Goal: Task Accomplishment & Management: Contribute content

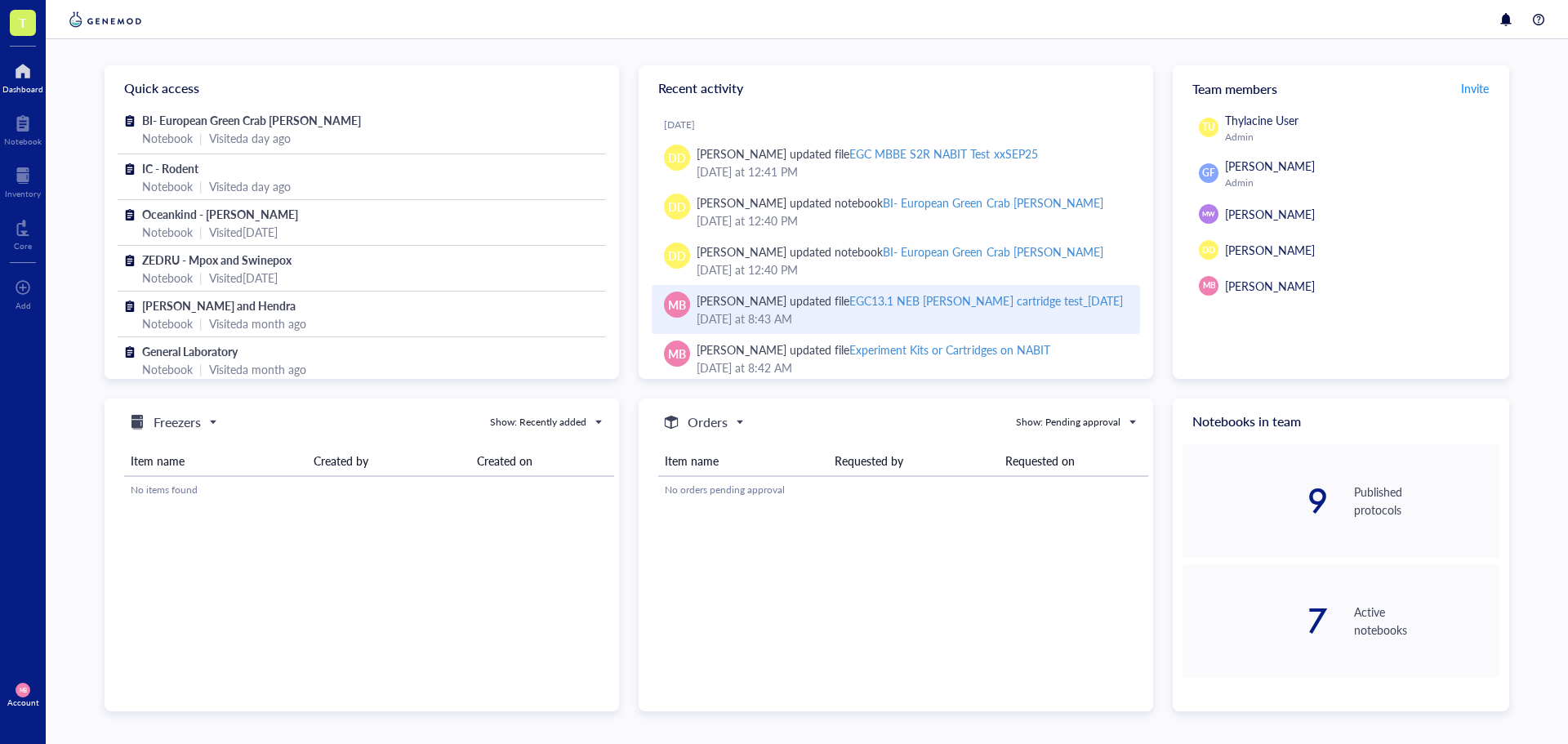
click at [916, 299] on div "EGC13.1 NEB [PERSON_NAME] cartridge test_[DATE]" at bounding box center [986, 300] width 273 height 16
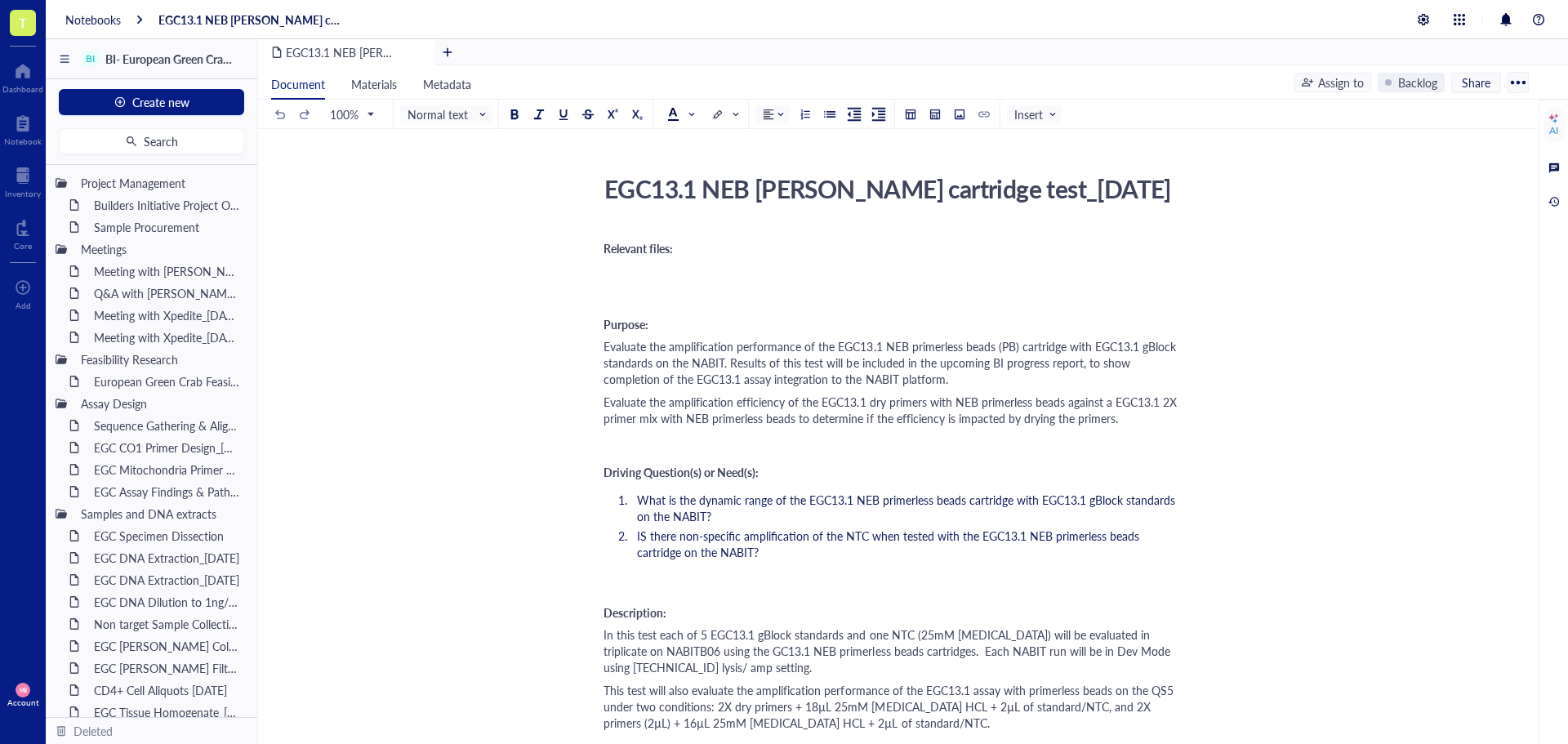
click at [1023, 185] on div "EGC13.1 NEB [PERSON_NAME] cartridge test_[DATE]" at bounding box center [887, 188] width 581 height 41
click at [1039, 186] on textarea "EGC13.1 NEB [PERSON_NAME] cartridge test_[DATE]" at bounding box center [887, 188] width 580 height 39
type textarea "EGC13.1 NEB [PERSON_NAME] cartridge test_[DATE]"
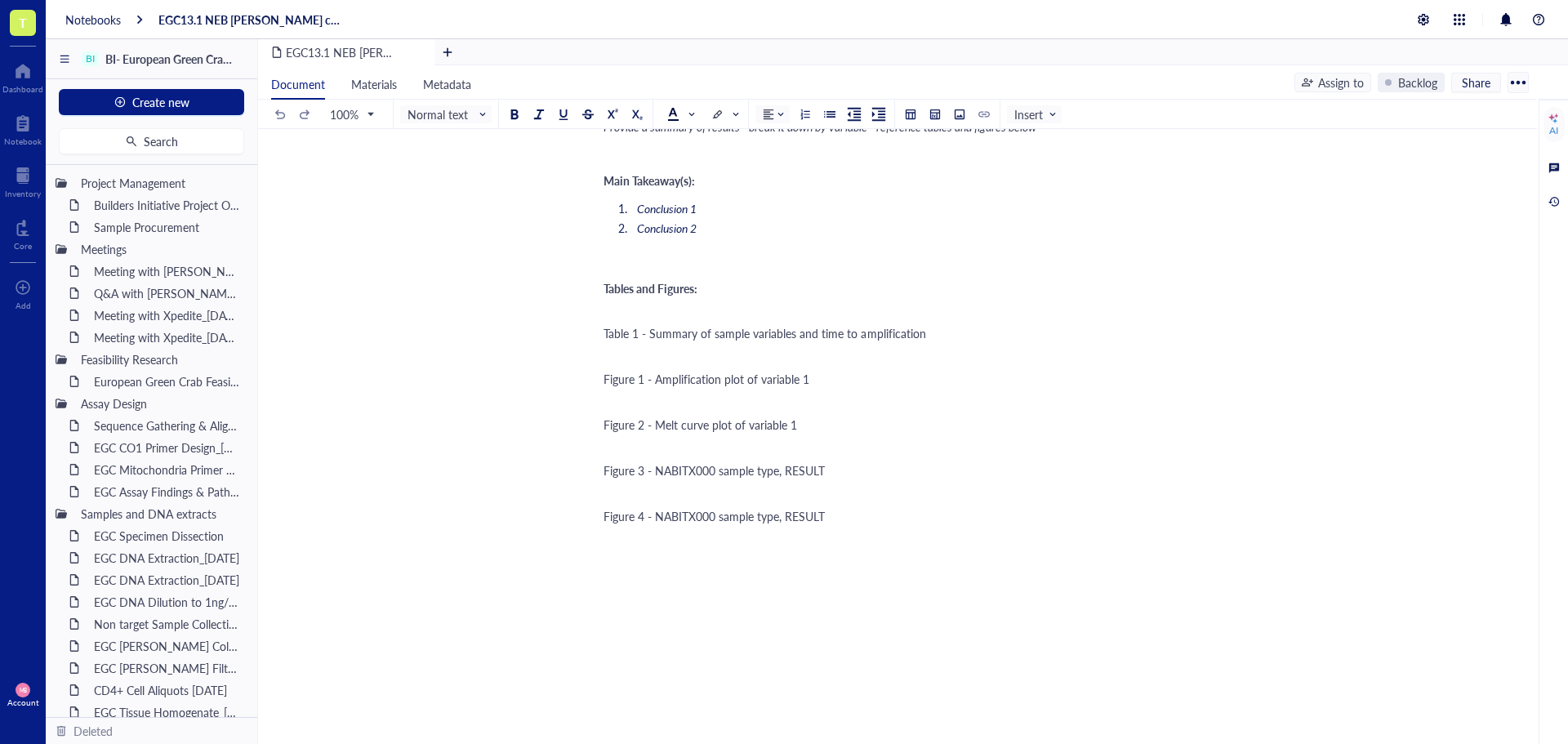
scroll to position [1959, 0]
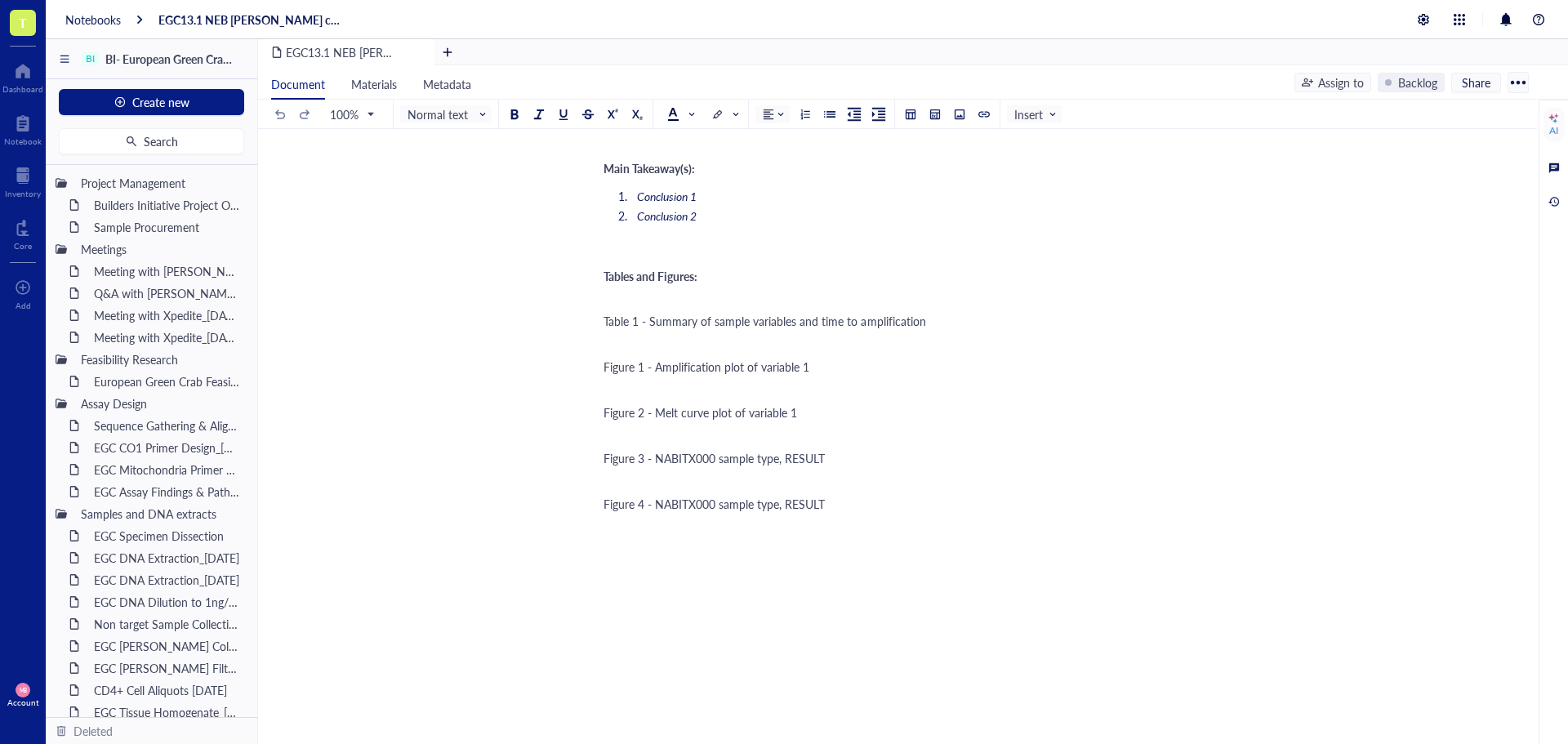
click at [828, 358] on div "Figure 1 - Amplification plot of variable 1" at bounding box center [893, 366] width 581 height 16
drag, startPoint x: 654, startPoint y: 353, endPoint x: 816, endPoint y: 349, distance: 162.0
click at [816, 358] on div "Figure 1 - Amplification plot of variable 1" at bounding box center [893, 366] width 581 height 16
click at [814, 358] on div "Figure 1 - Amplification plot of variable 1" at bounding box center [893, 366] width 581 height 16
drag, startPoint x: 812, startPoint y: 349, endPoint x: 721, endPoint y: 355, distance: 91.2
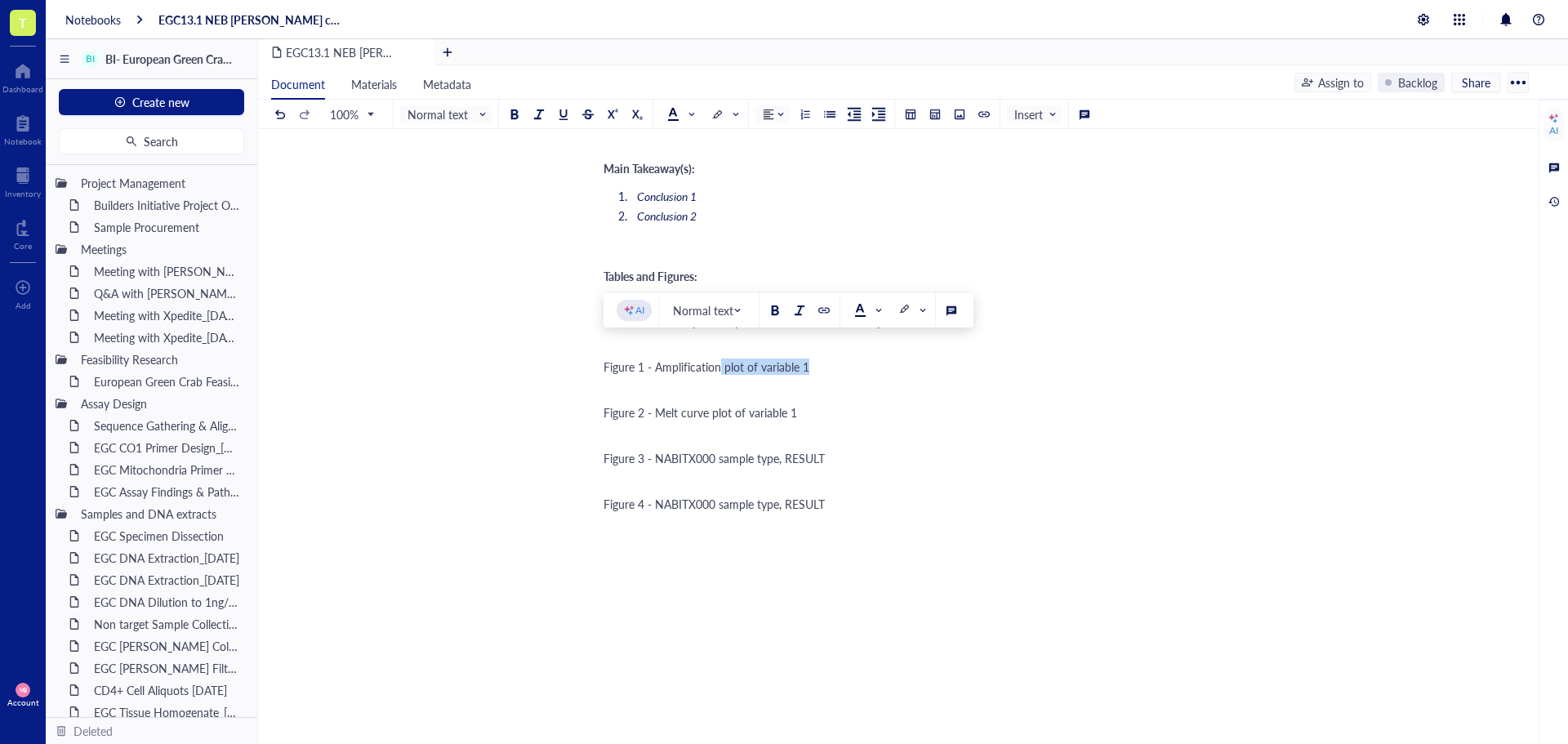
click at [721, 358] on div "Figure 1 - Amplification plot of variable 1" at bounding box center [893, 366] width 581 height 16
click at [653, 358] on span "Figure 1 - Amplification" at bounding box center [662, 366] width 118 height 16
drag, startPoint x: 979, startPoint y: 355, endPoint x: 912, endPoint y: 350, distance: 67.2
click at [912, 358] on div "Figure 1 - NEB Primerless beads with dried EGC13.1 primers Amplification" at bounding box center [893, 366] width 581 height 16
click at [660, 358] on span "Figure 1 - NEB Primerless beads with dried EGC13.1 primers" at bounding box center [755, 366] width 304 height 16
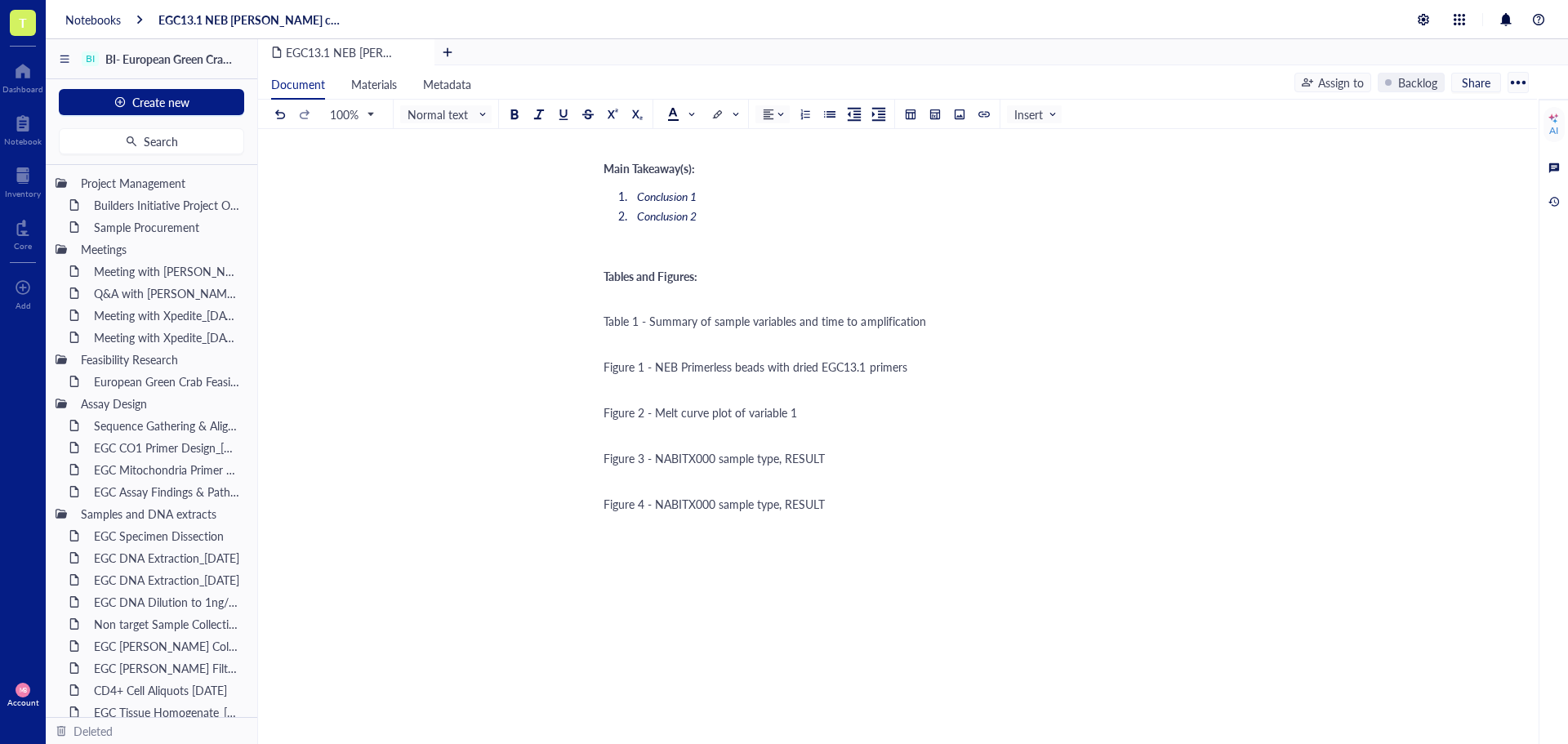
click at [656, 358] on span "Figure 1 - NEB Primerless beads with dried EGC13.1 primers" at bounding box center [755, 366] width 304 height 16
click at [656, 358] on span "Figure 1 - Amplification NEB Primerless beads with dried EGC13.1 primers" at bounding box center [789, 366] width 373 height 16
click at [747, 358] on span "Figure 1 - QS5Amplification NEB Primerless beads with dried EGC13.1 primers" at bounding box center [800, 366] width 395 height 16
click at [676, 358] on span "Figure 1 - QS5Amplification of NEB Primerless beads with dried EGC13.1 primers" at bounding box center [808, 366] width 409 height 16
click at [686, 358] on span "Figure 1 - QS5 Amplification of NEB Primerless beads with dried EGC13.1 primers" at bounding box center [809, 366] width 412 height 16
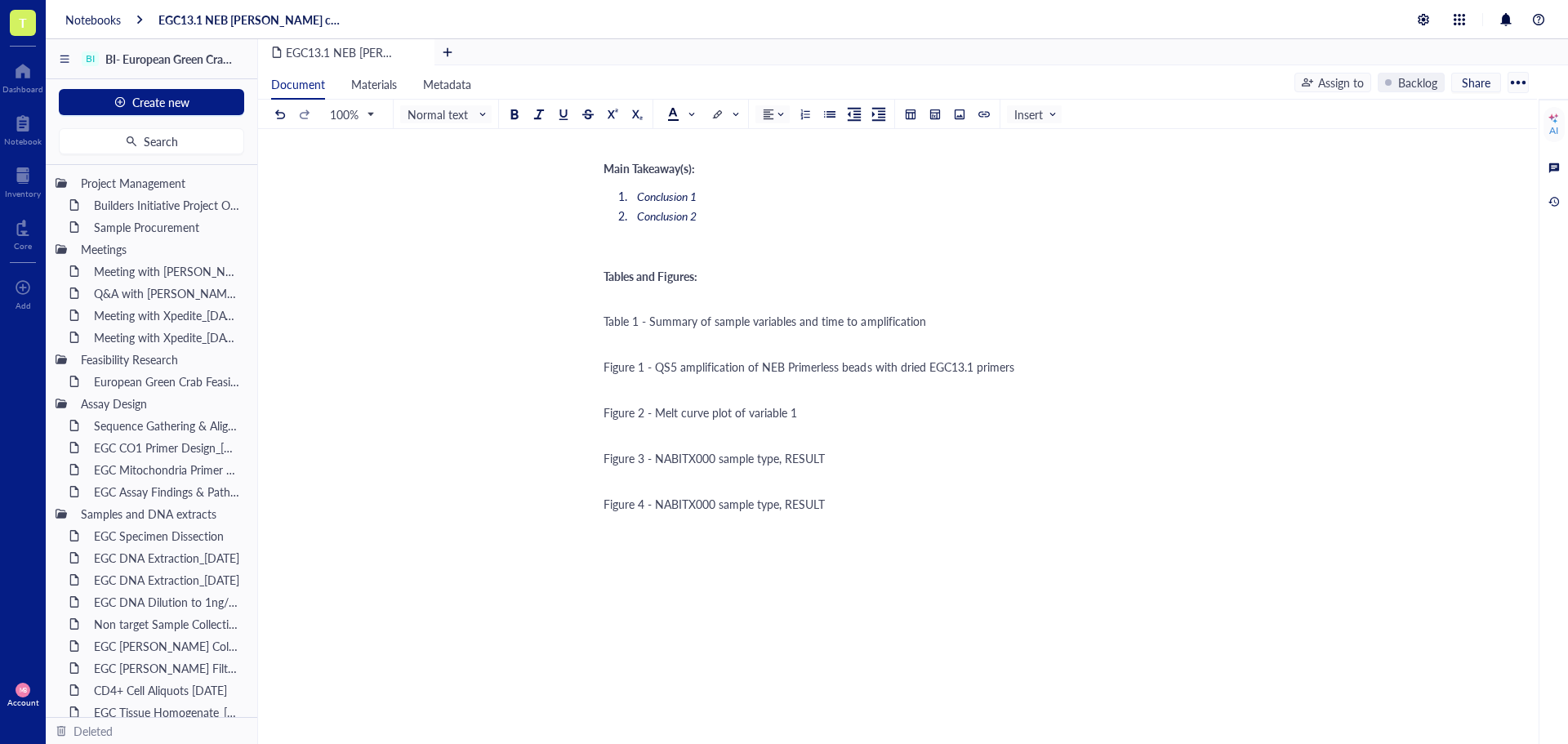
click at [1018, 358] on div "Figure 1 - QS5 amplification of NEB Primerless beads with dried EGC13.1 primers" at bounding box center [893, 366] width 581 height 16
click at [962, 118] on div at bounding box center [959, 114] width 12 height 12
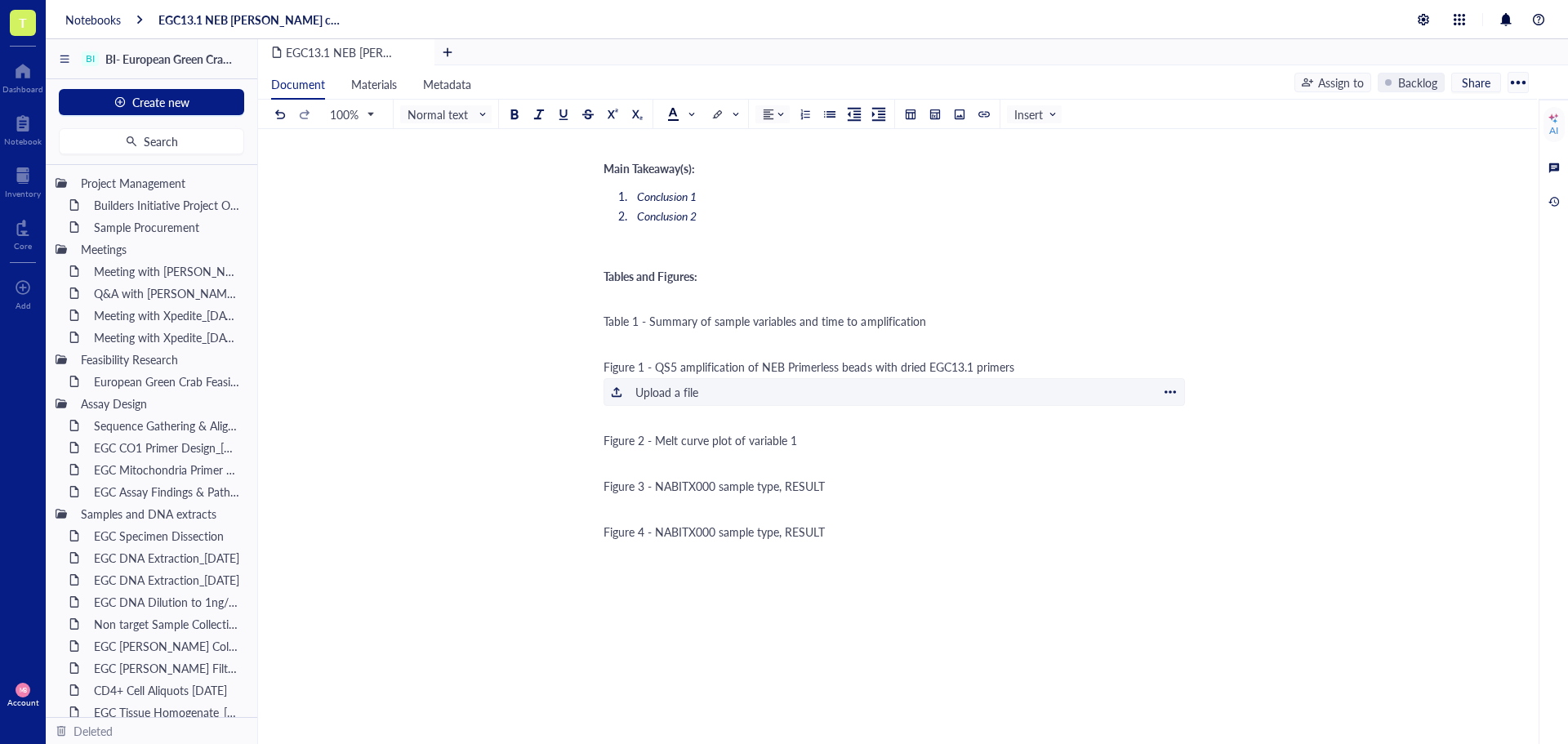
click at [698, 383] on div "Upload a file" at bounding box center [667, 392] width 63 height 18
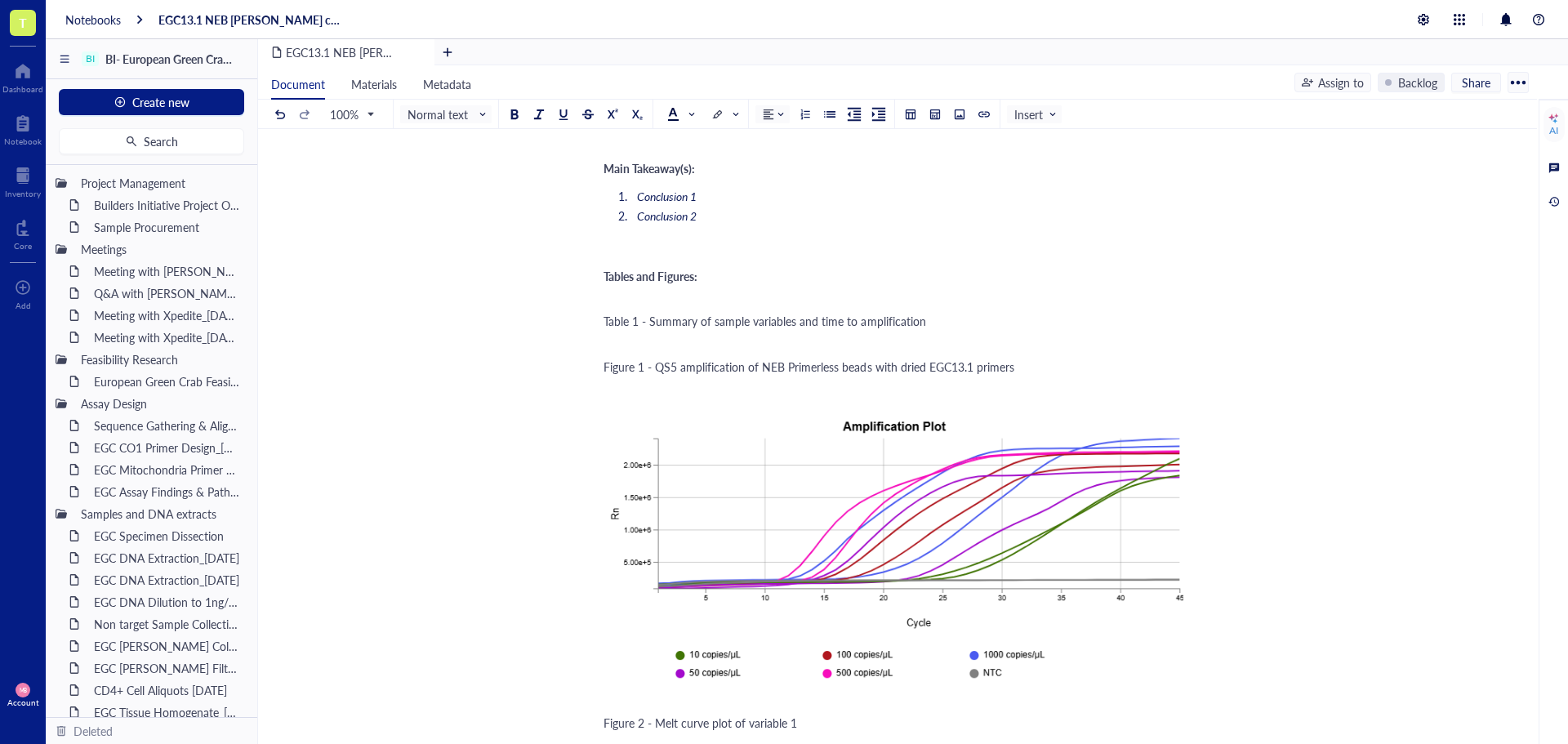
click at [1038, 358] on div "Figure 1 - QS5 amplification of NEB Primerless beads with dried EGC13.1 primers" at bounding box center [893, 366] width 581 height 16
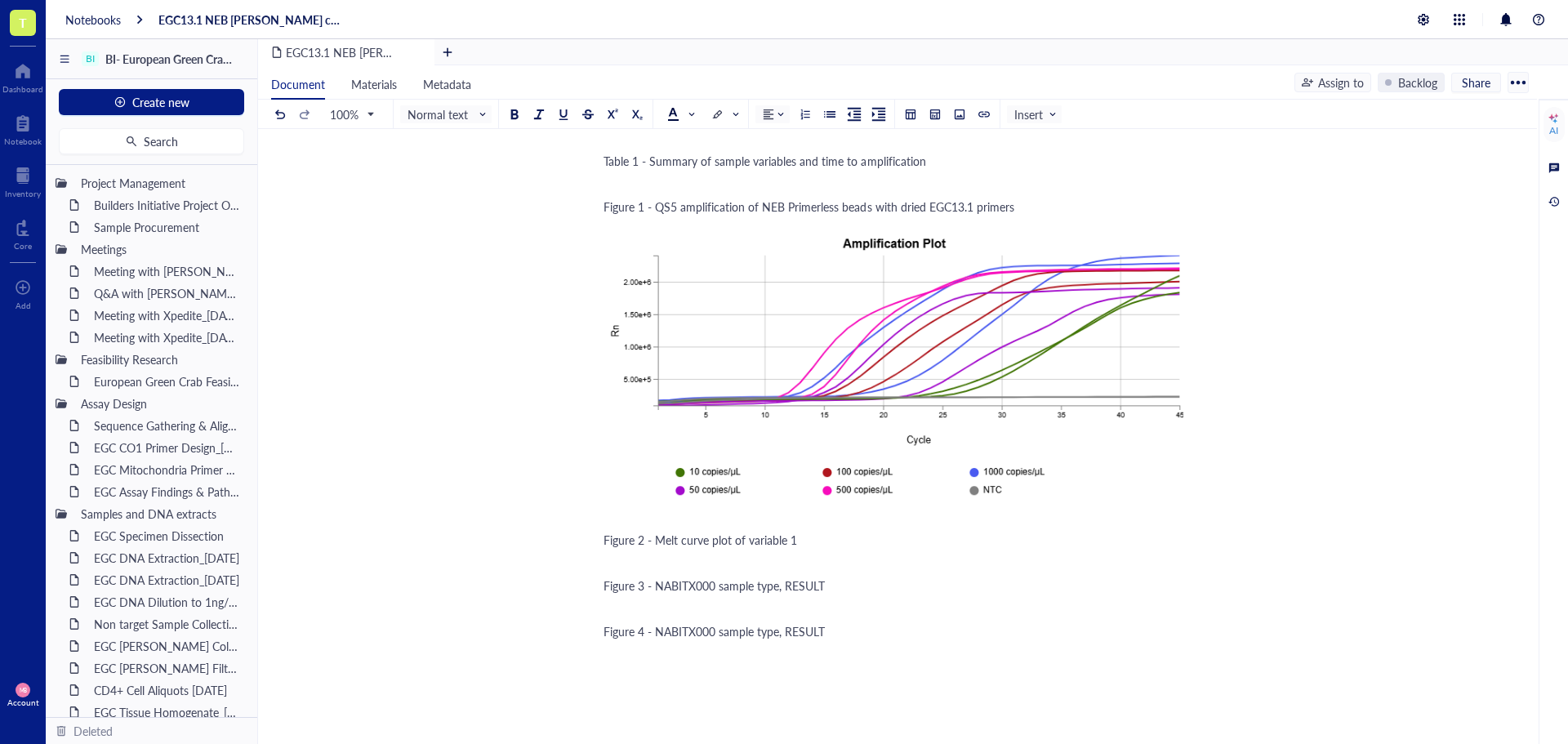
scroll to position [2123, 0]
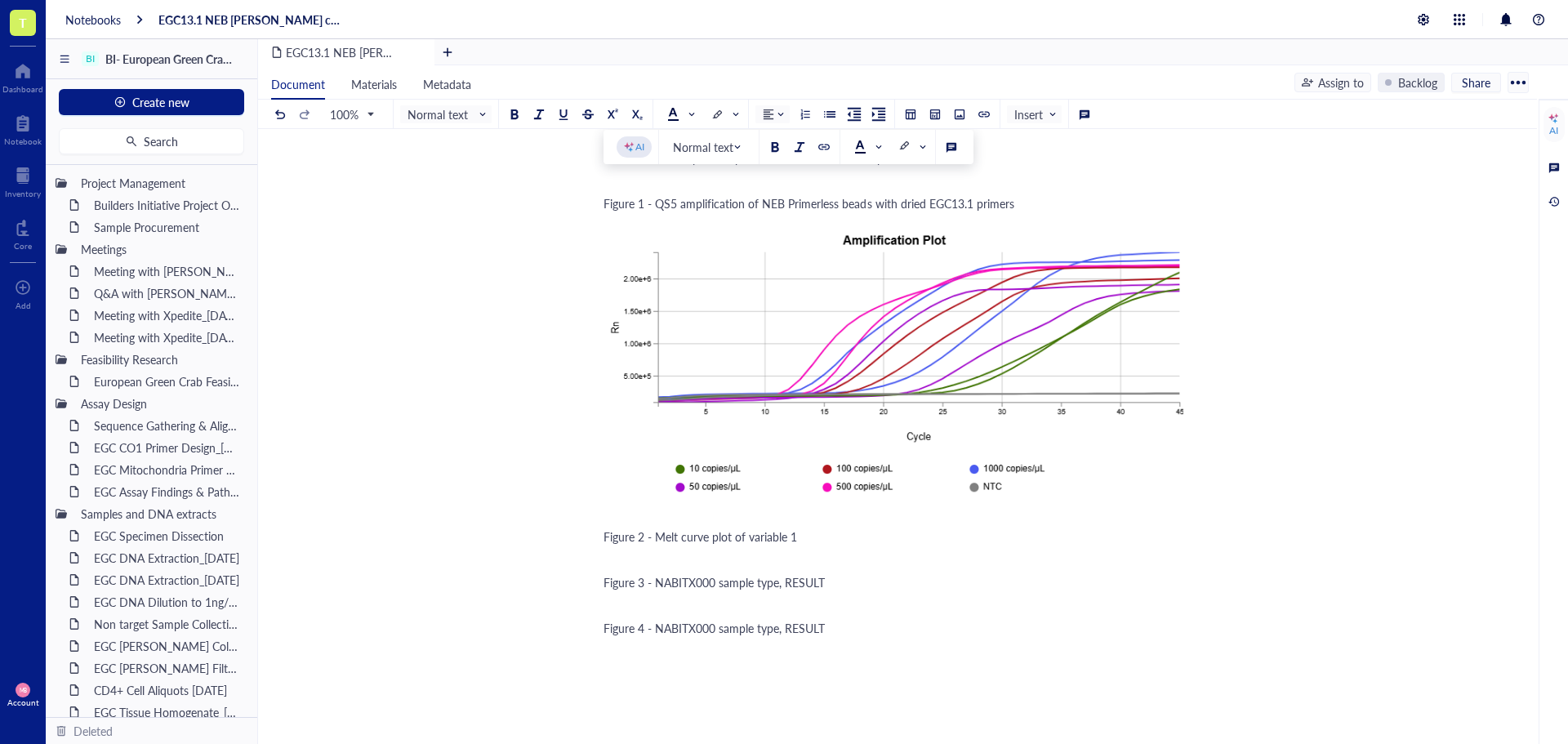
drag, startPoint x: 654, startPoint y: 185, endPoint x: 1018, endPoint y: 184, distance: 364.0
click at [1018, 195] on div "Figure 1 - QS5 amplification of NEB Primerless beads with dried EGC13.1 primers" at bounding box center [893, 203] width 581 height 16
copy span "QS5 amplification of NEB Primerless beads with dried EGC13.1 primers"
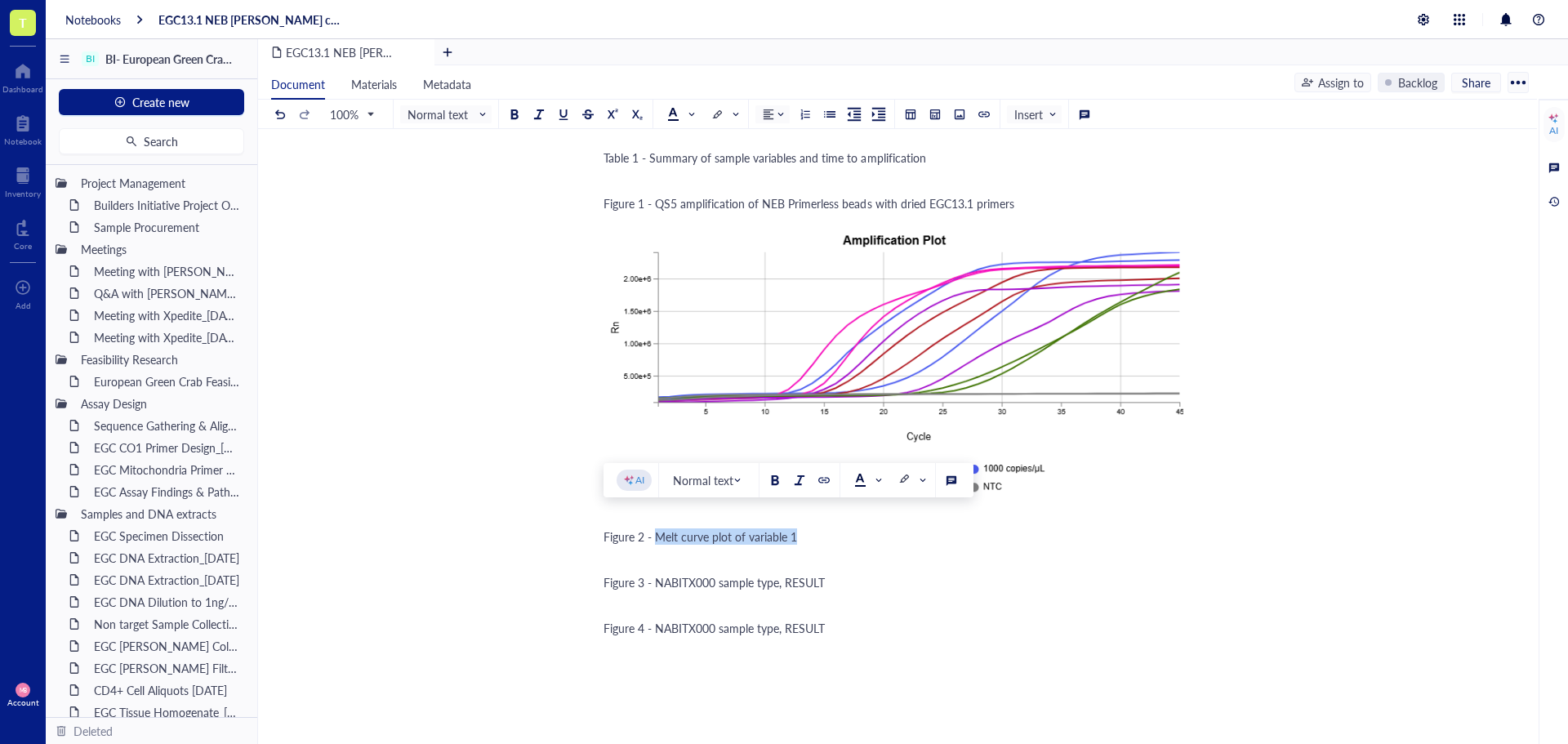
drag, startPoint x: 656, startPoint y: 521, endPoint x: 807, endPoint y: 517, distance: 151.1
click at [807, 528] on div "Figure 2 - Melt curve plot of variable 1" at bounding box center [893, 536] width 581 height 16
drag, startPoint x: 924, startPoint y: 520, endPoint x: 901, endPoint y: 520, distance: 23.0
click at [901, 528] on span "Figure 2 - QS5 amplification of NEB Primerless beads with dried EGC13.1 primers" at bounding box center [808, 536] width 411 height 16
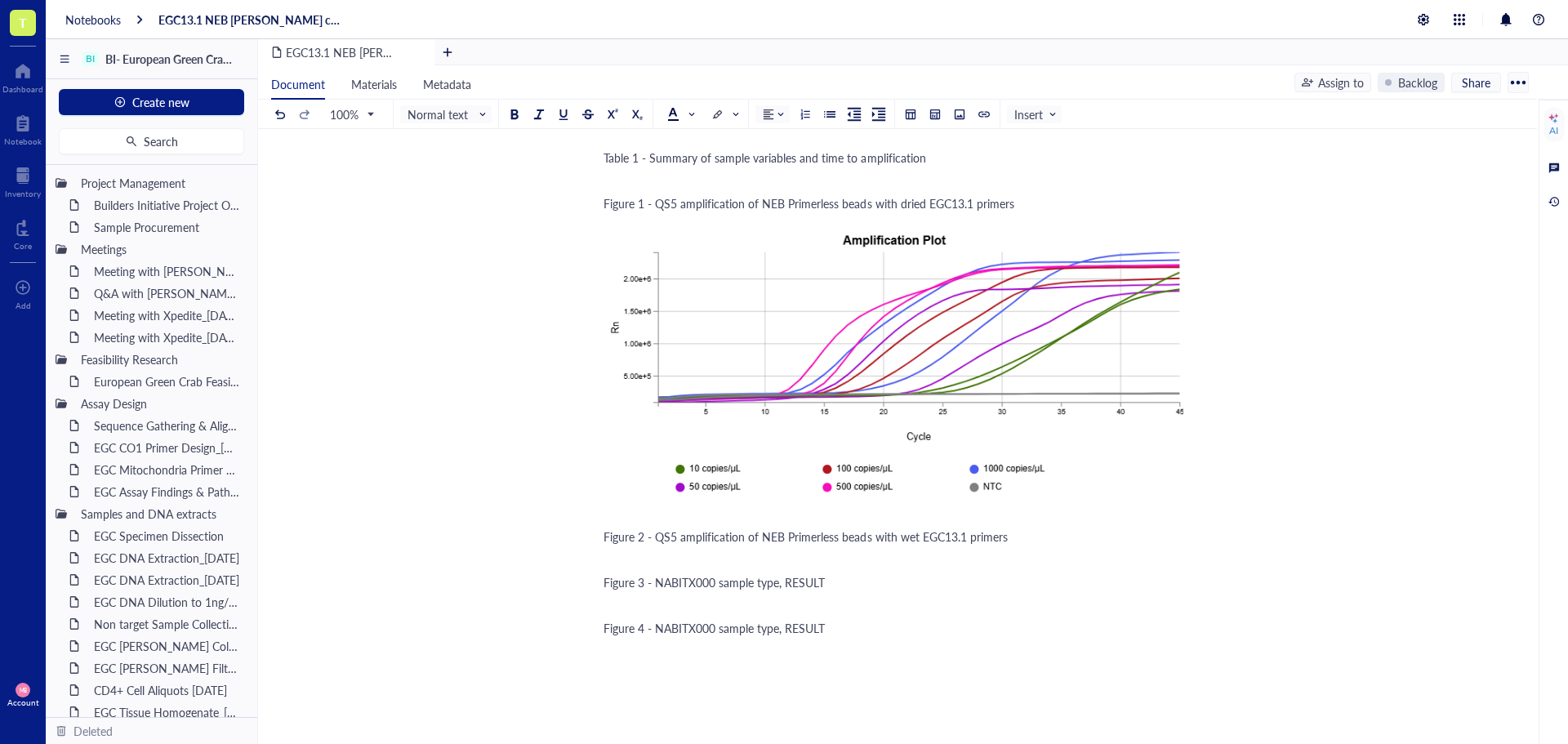
click at [1034, 528] on div "Figure 2 - QS5 amplification of NEB Primerless beads with wet EGC13.1 primers" at bounding box center [893, 536] width 581 height 16
click at [958, 118] on div at bounding box center [959, 114] width 12 height 12
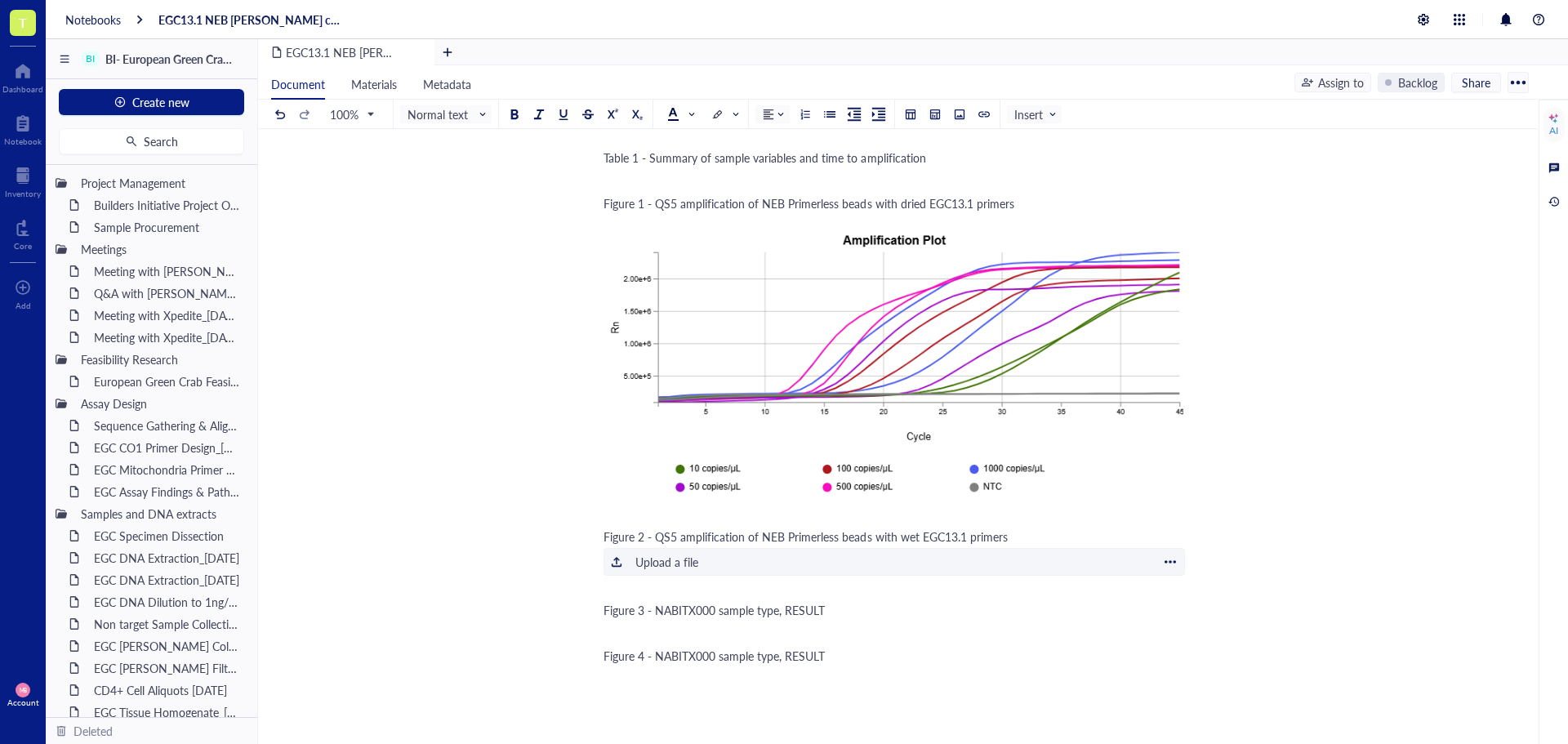
click at [656, 552] on div "Upload a file" at bounding box center [667, 561] width 63 height 18
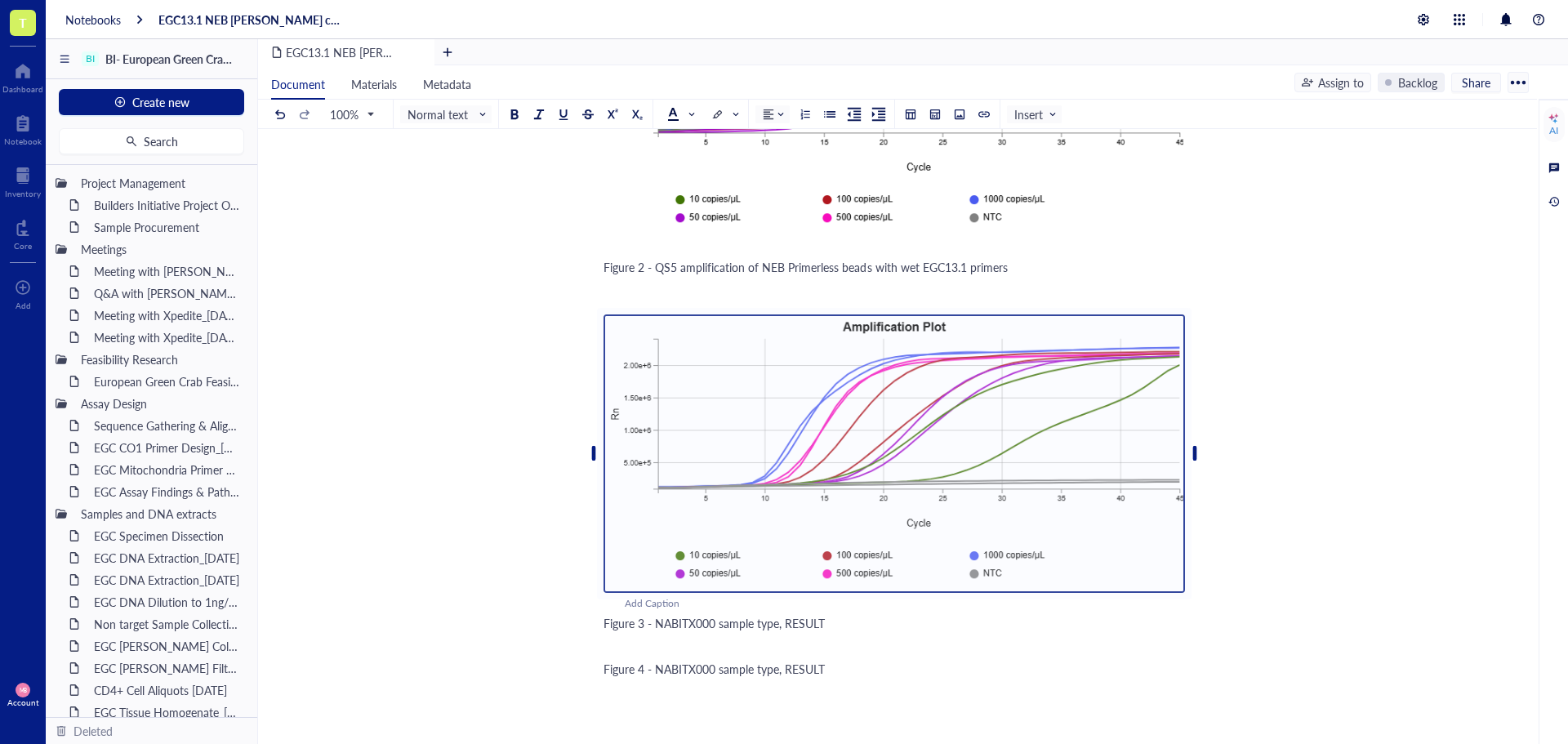
scroll to position [2368, 0]
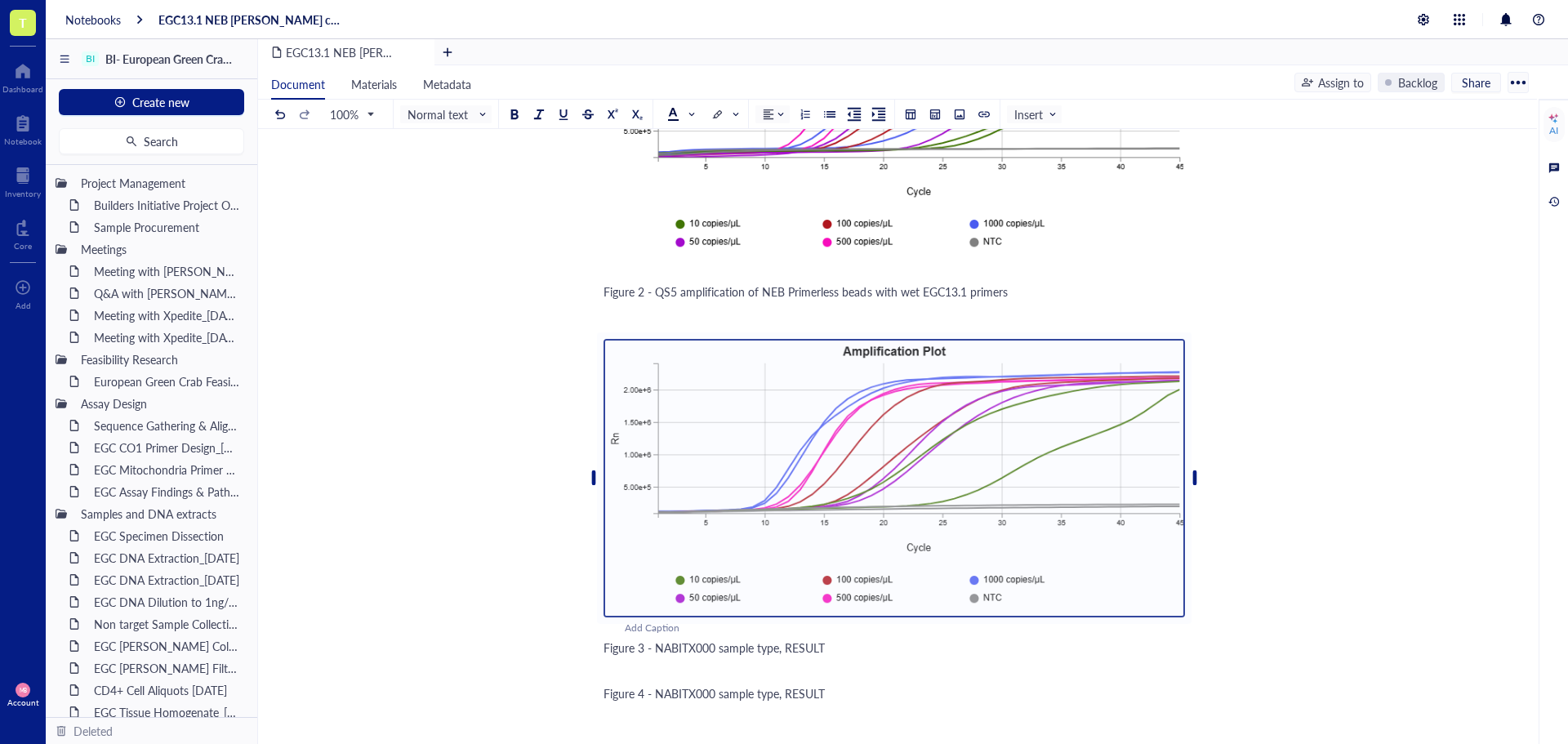
click at [1058, 283] on div "Figure 2 - QS5 amplification of NEB Primerless beads with wet EGC13.1 primers" at bounding box center [893, 291] width 581 height 16
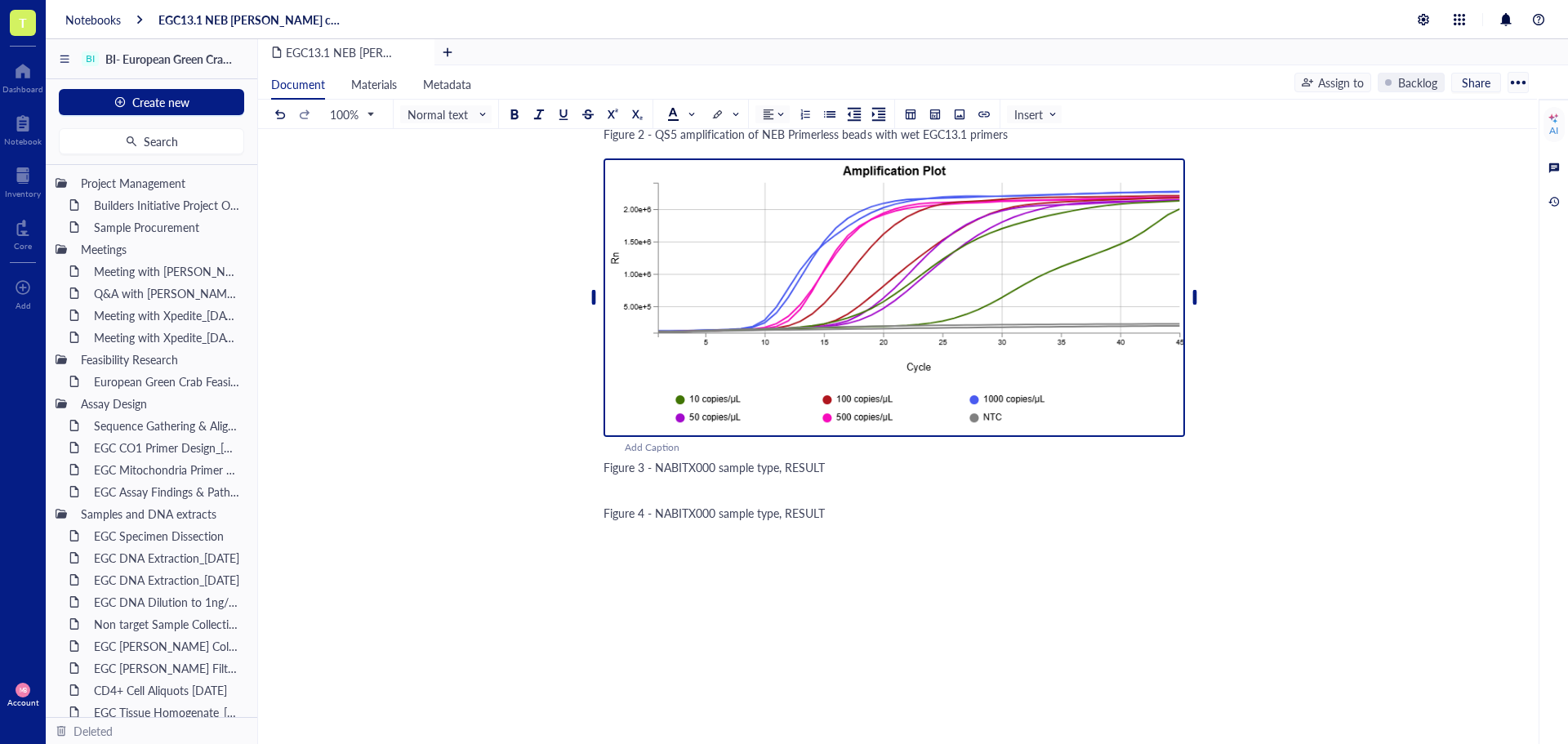
scroll to position [2531, 0]
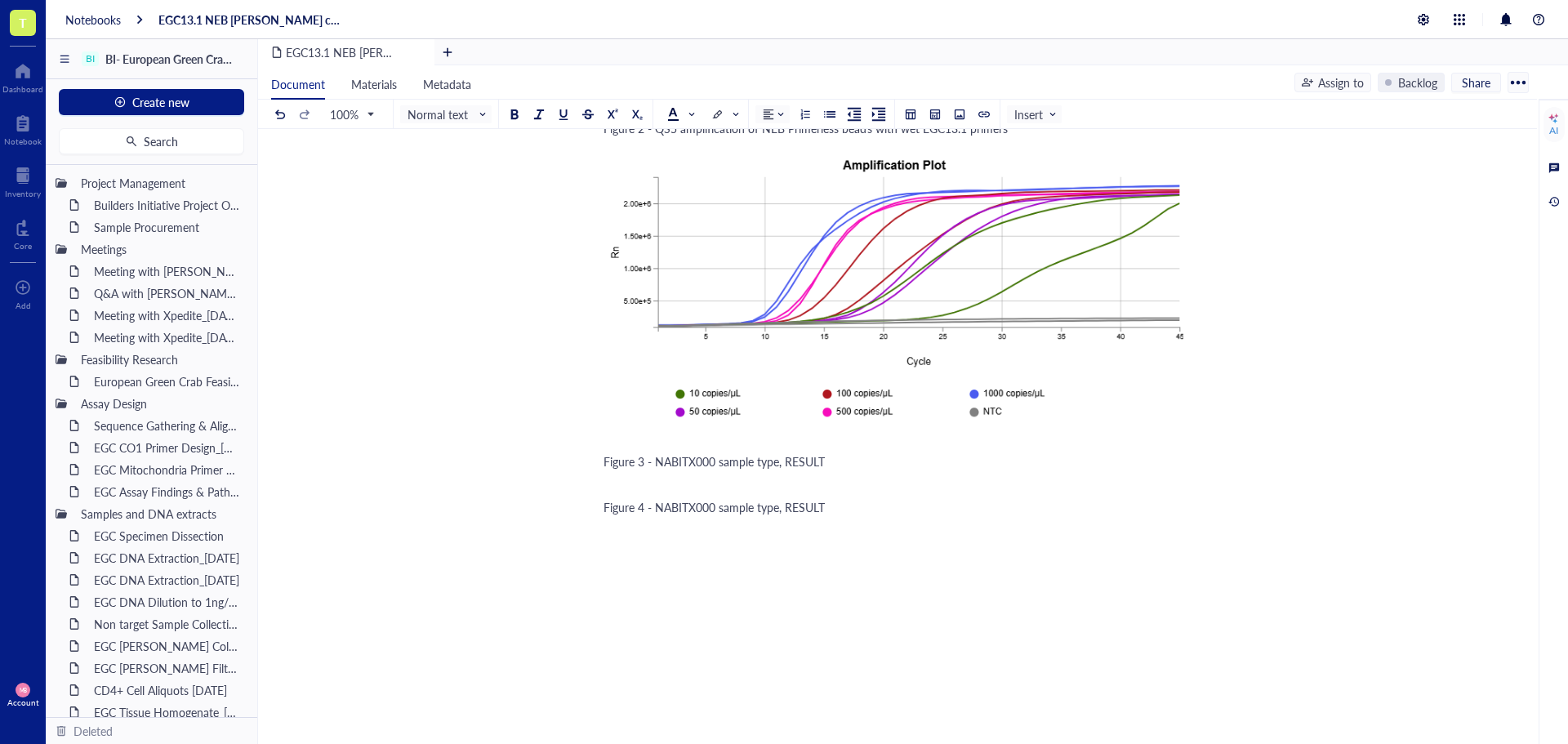
click at [881, 453] on div "Figure 3 - NABITX000 sample type, RESULT" at bounding box center [893, 461] width 581 height 16
drag, startPoint x: 654, startPoint y: 447, endPoint x: 830, endPoint y: 441, distance: 176.1
click at [830, 453] on div "Figure 3 - NABITX000 sample type, RESULT" at bounding box center [893, 461] width 581 height 16
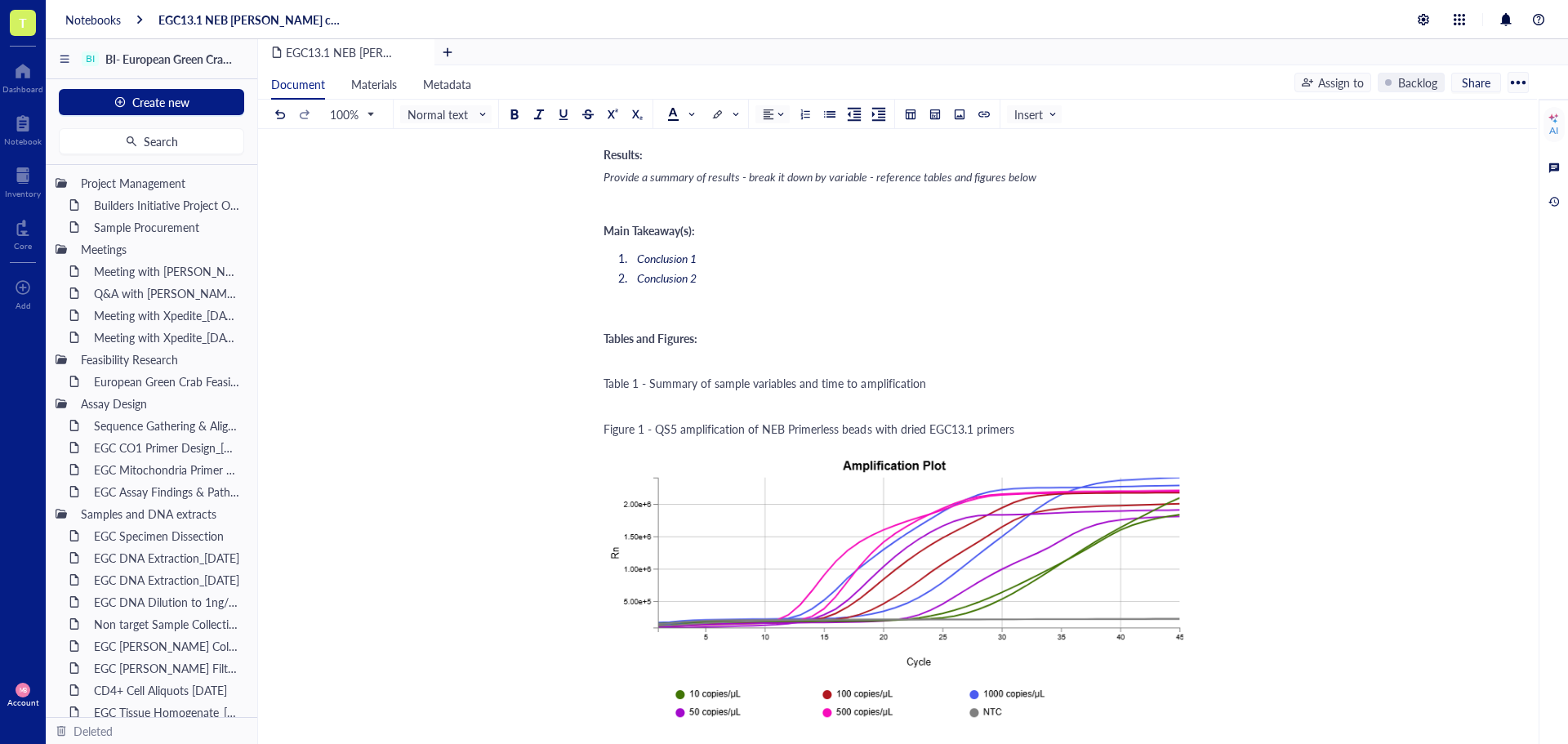
scroll to position [1878, 0]
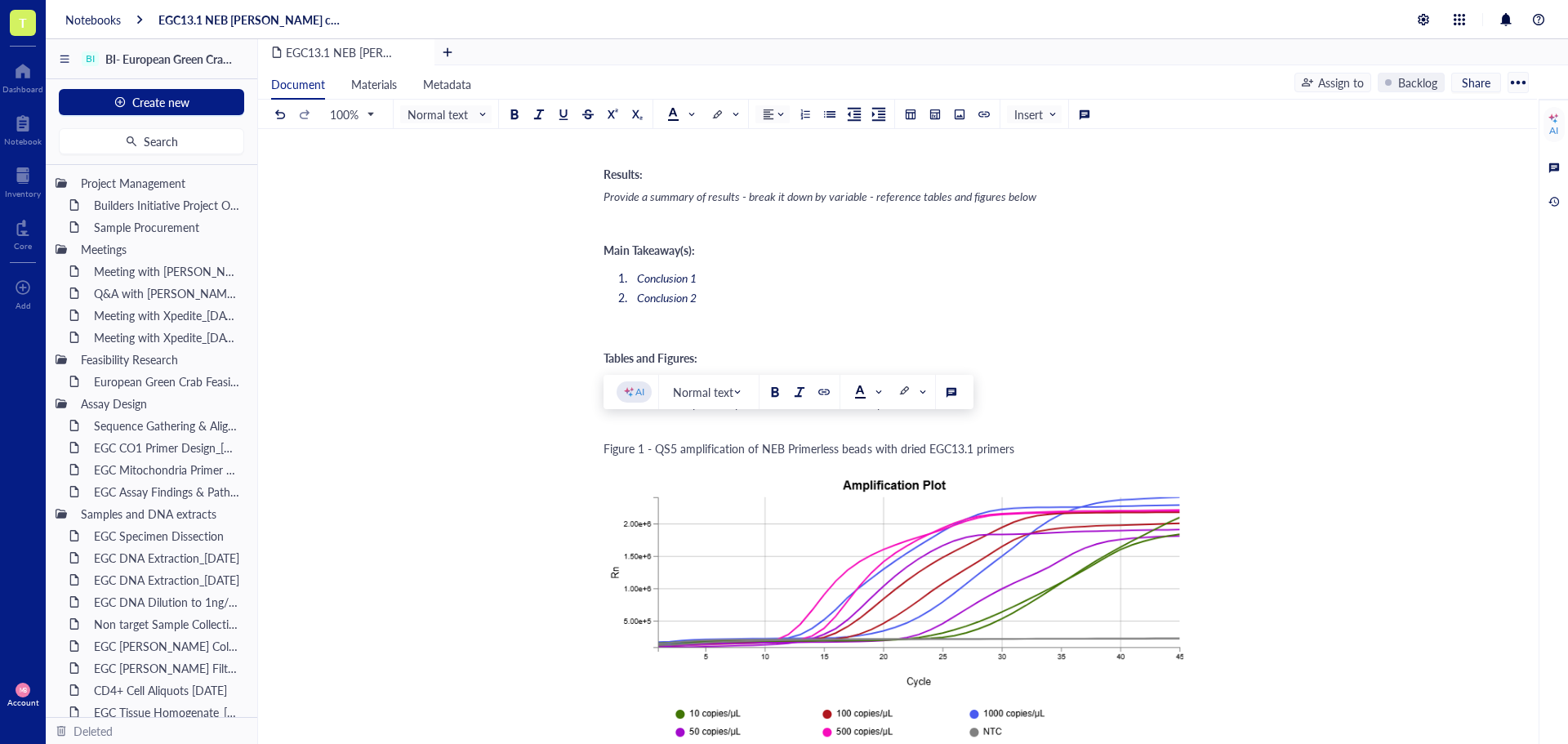
drag, startPoint x: 655, startPoint y: 432, endPoint x: 1025, endPoint y: 426, distance: 370.0
click at [1025, 440] on div "Figure 1 - QS5 amplification of NEB Primerless beads with dried EGC13.1 primers" at bounding box center [893, 448] width 581 height 16
copy span "QS5 amplification of NEB Primerless beads with dried EGC13.1 primers"
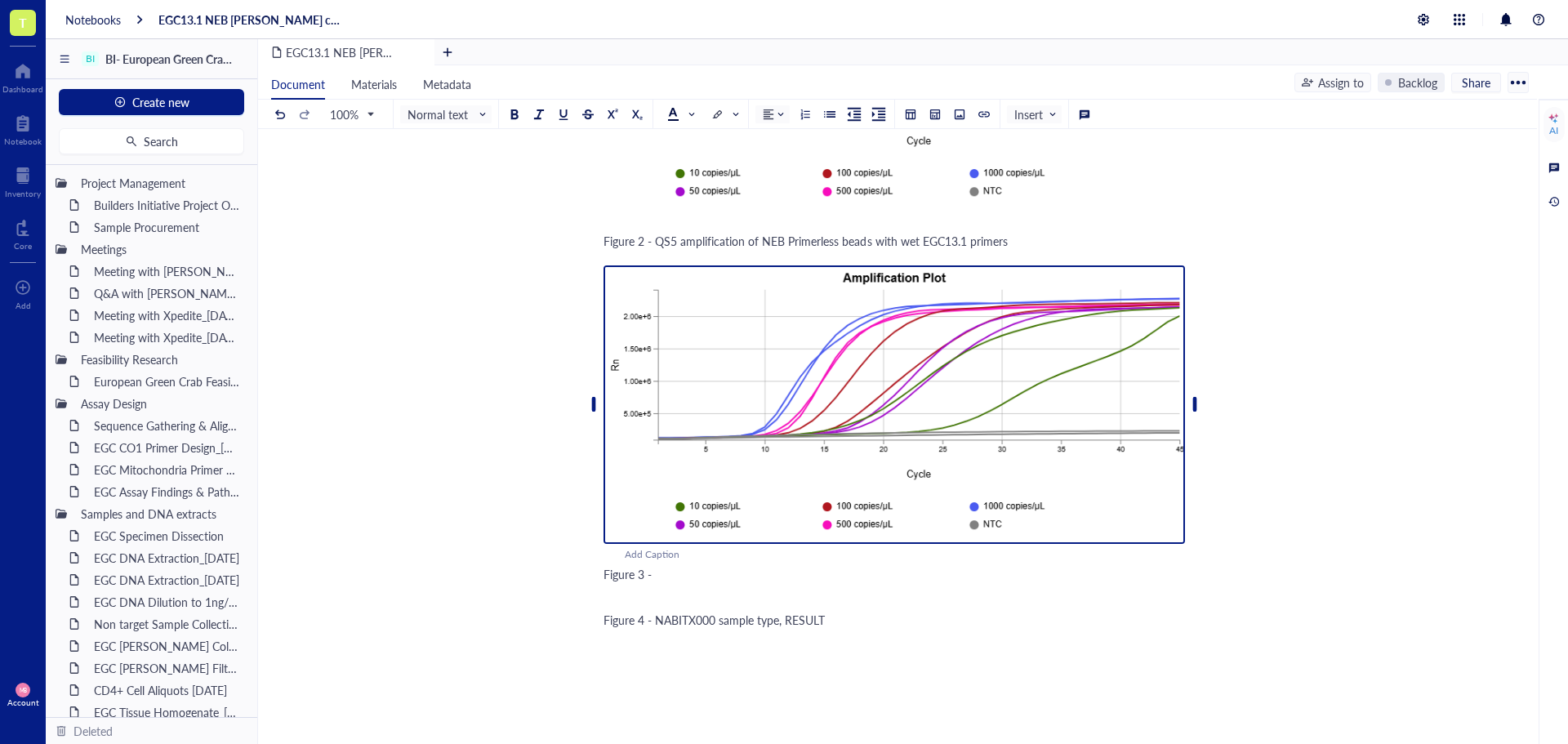
scroll to position [2554, 0]
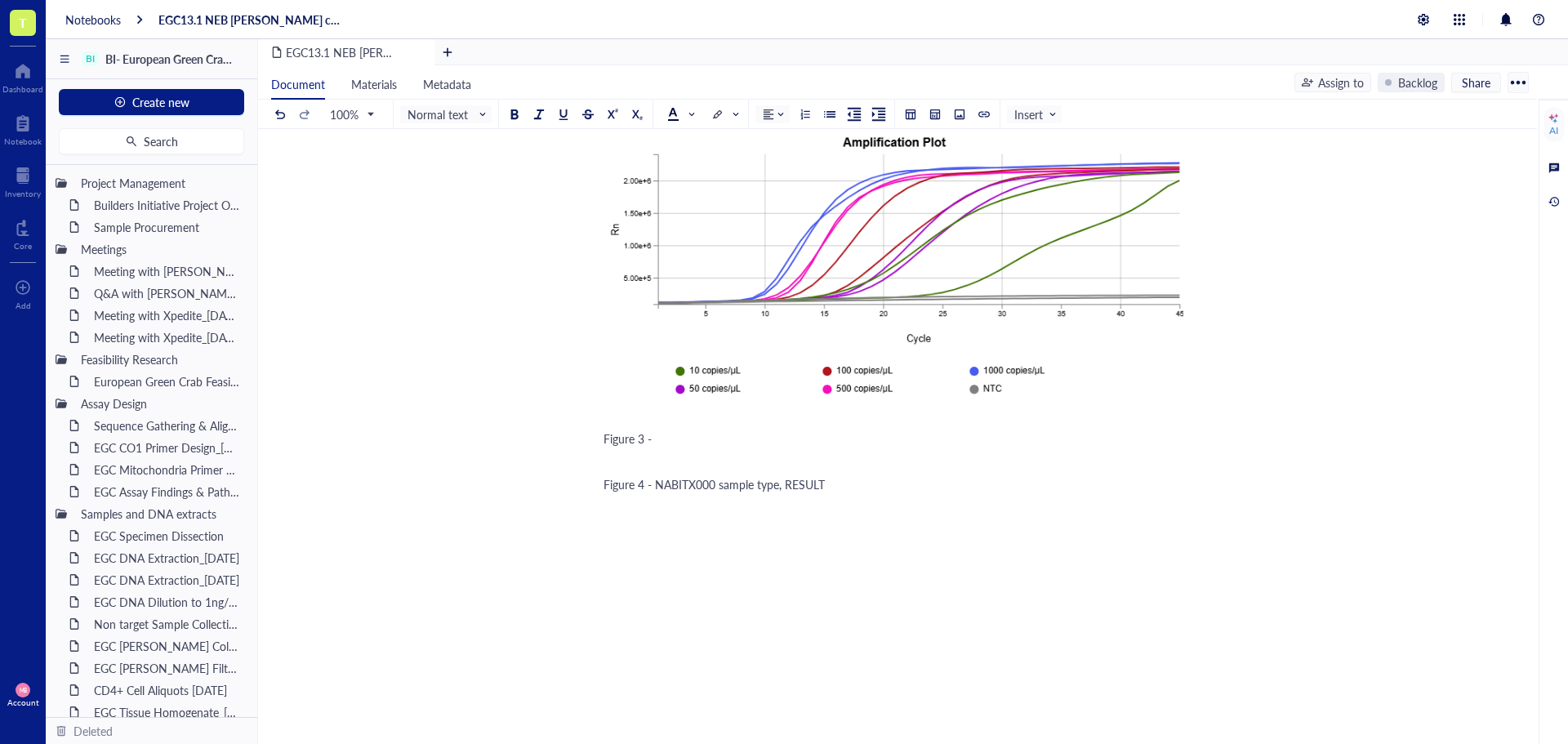
click at [759, 430] on div "Figure 3 -" at bounding box center [893, 438] width 581 height 16
drag, startPoint x: 741, startPoint y: 423, endPoint x: 718, endPoint y: 423, distance: 23.0
click at [718, 430] on span "Figure 3 - QS5 amplification of NEB Primerless beads with dried EGC13.1 primers" at bounding box center [808, 438] width 411 height 16
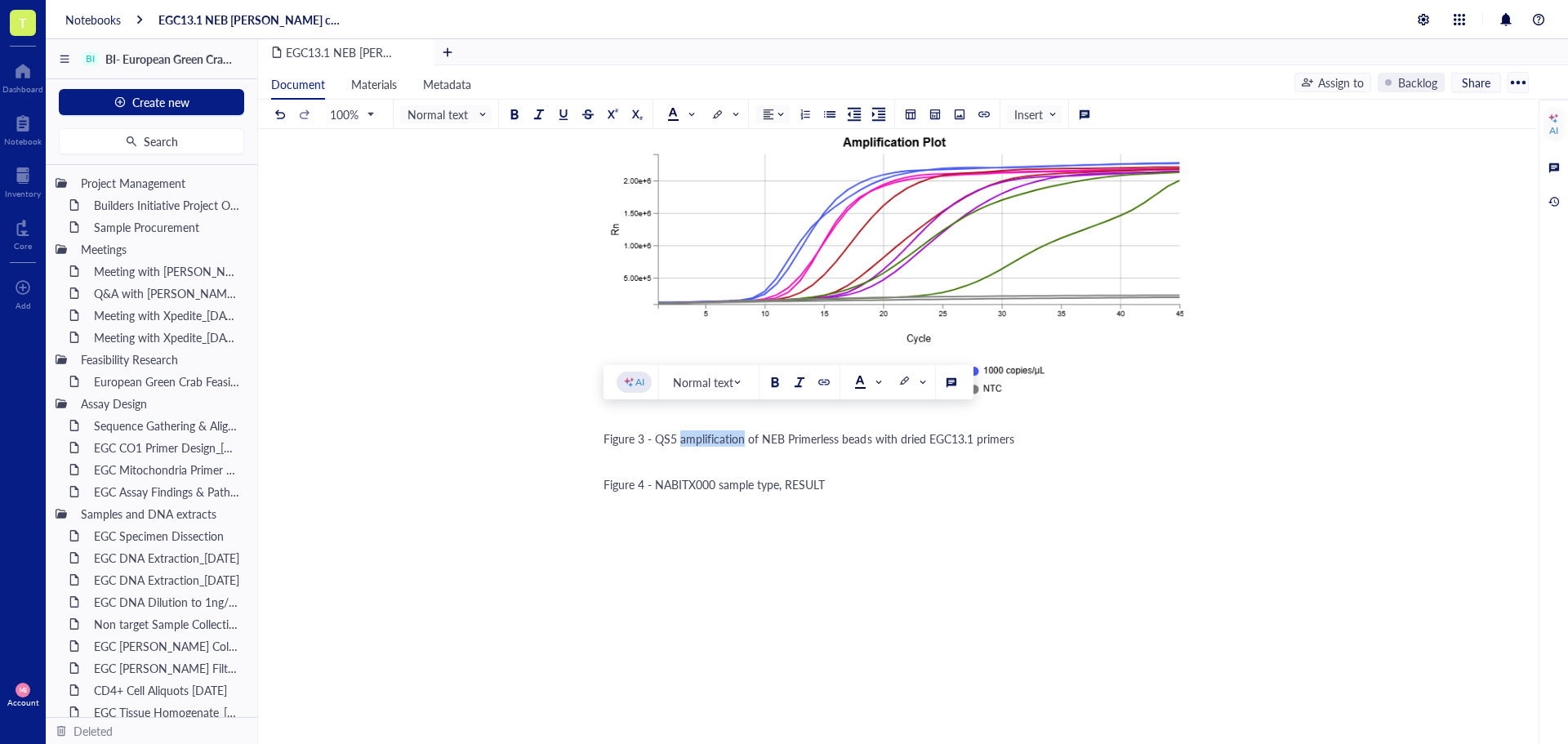
drag, startPoint x: 743, startPoint y: 423, endPoint x: 680, endPoint y: 427, distance: 63.1
click at [680, 430] on span "Figure 3 - QS5 amplification of NEB Primerless beads with dried EGC13.1 primers" at bounding box center [808, 438] width 411 height 16
click at [1020, 430] on span "Figure 3 - QS5 melting curves of NEB Primerless beads with dried EGC13.1 primers" at bounding box center [812, 438] width 419 height 16
click at [959, 109] on div at bounding box center [959, 114] width 12 height 12
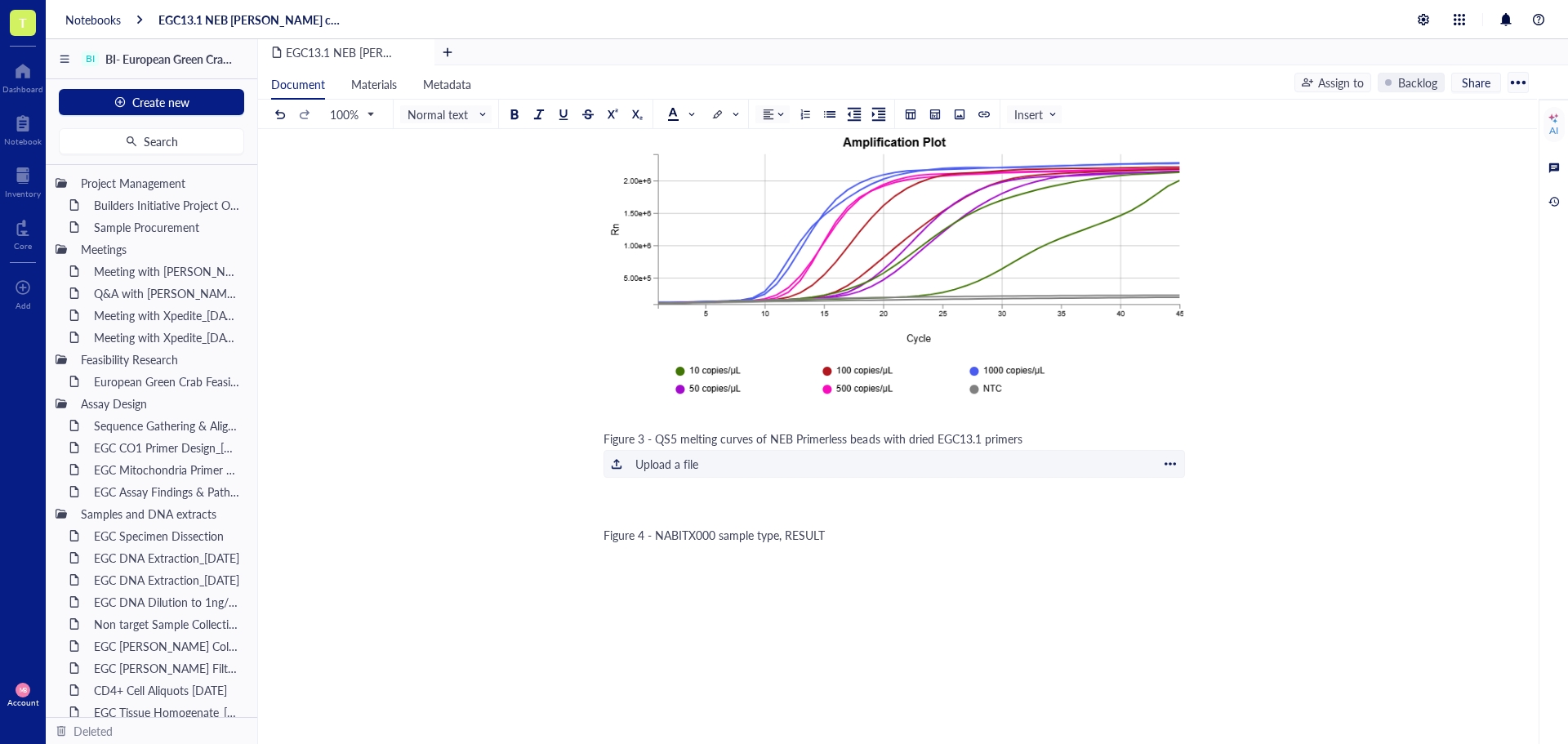
click at [677, 455] on div "Upload a file" at bounding box center [667, 464] width 63 height 18
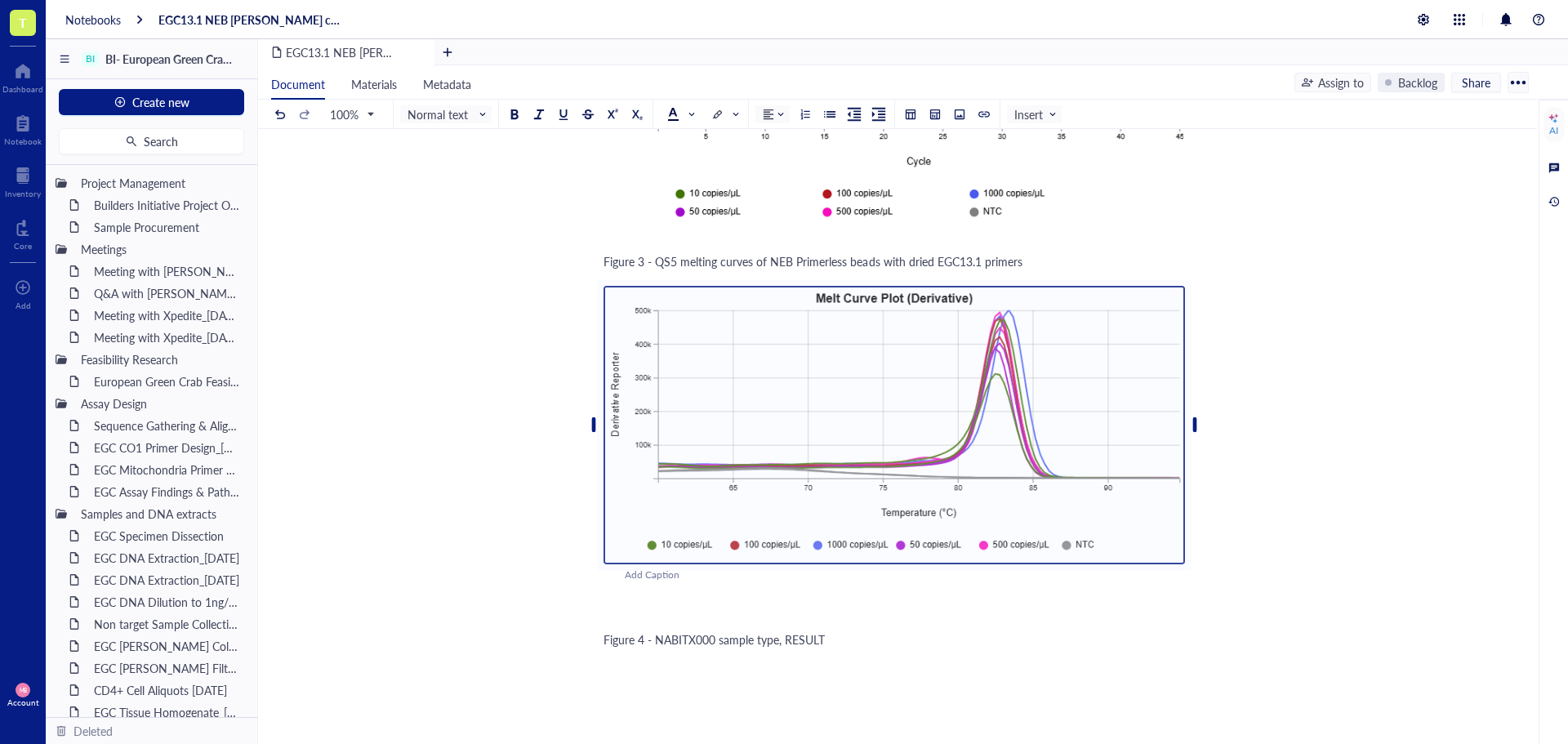
scroll to position [2880, 0]
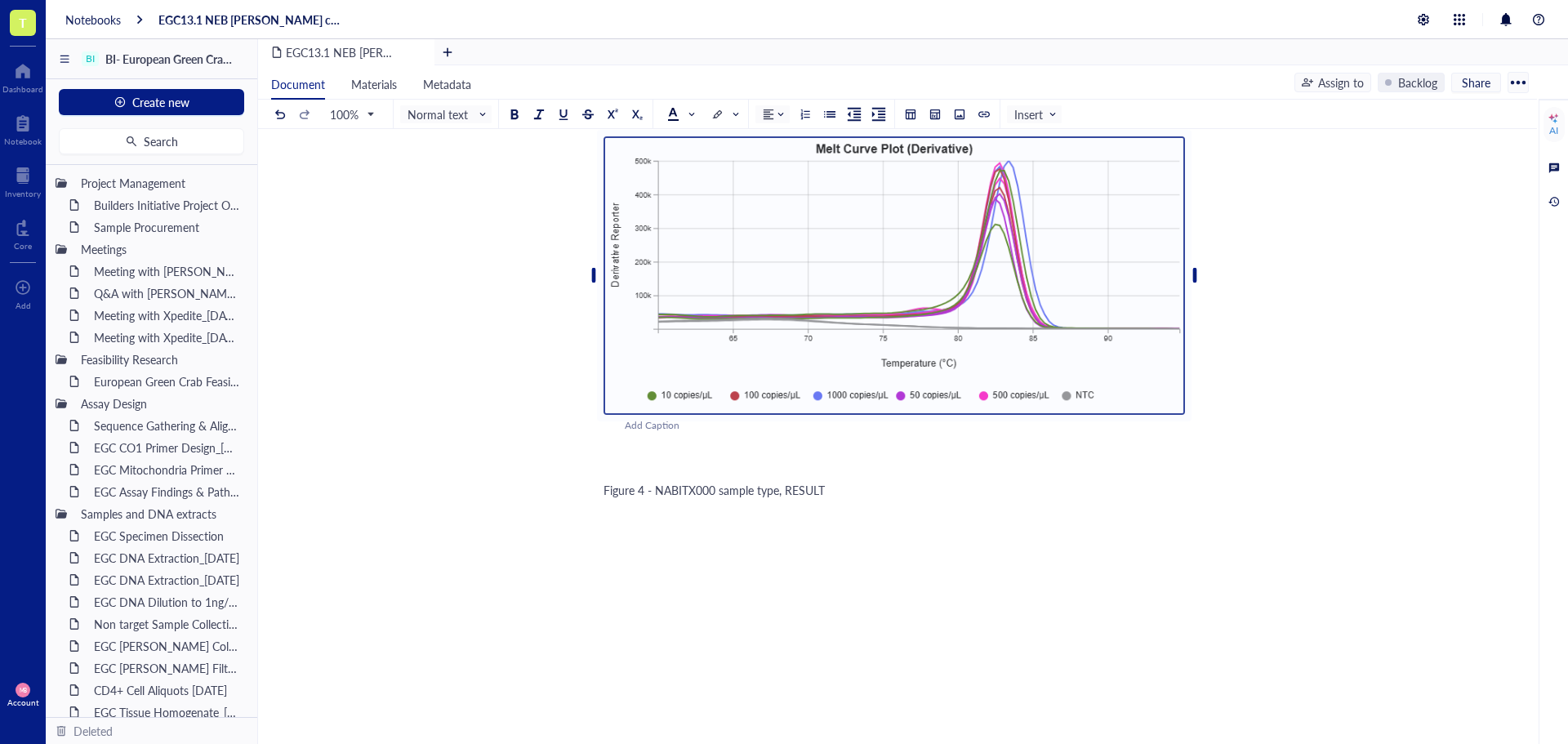
click at [711, 459] on div "﻿" at bounding box center [893, 467] width 581 height 16
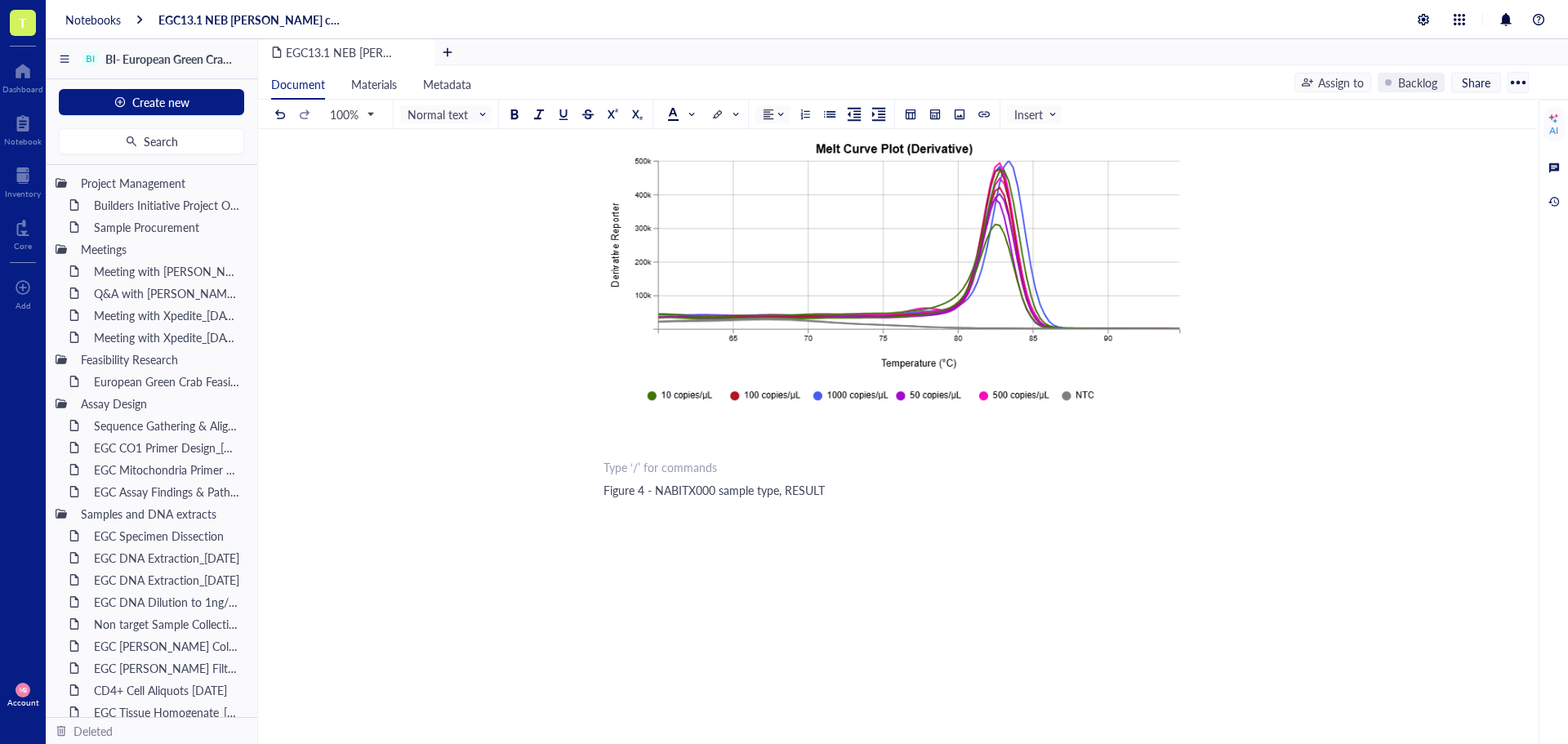
scroll to position [2863, 0]
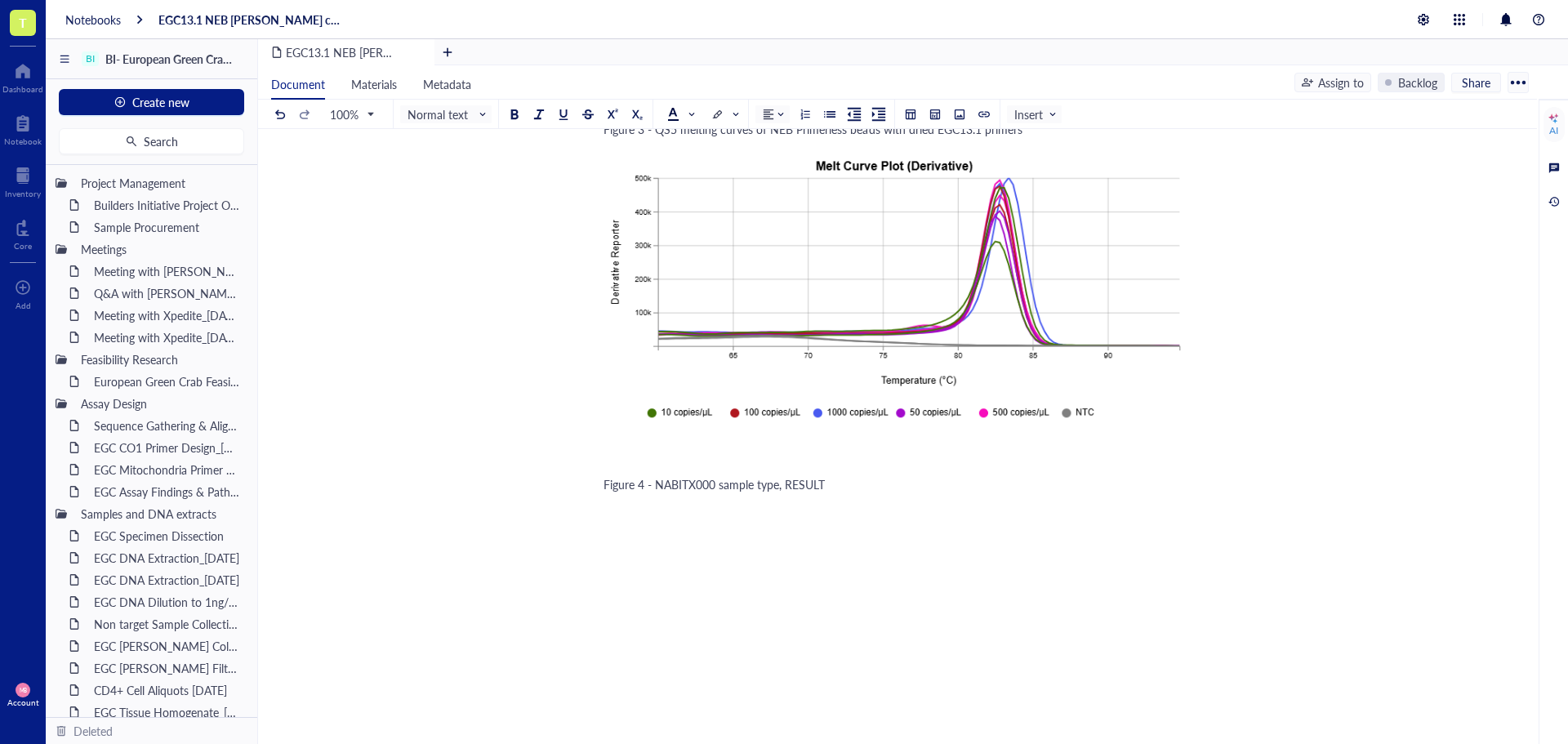
click at [835, 476] on div "Figure 4 - NABITX000 sample type, RESULT" at bounding box center [893, 485] width 581 height 16
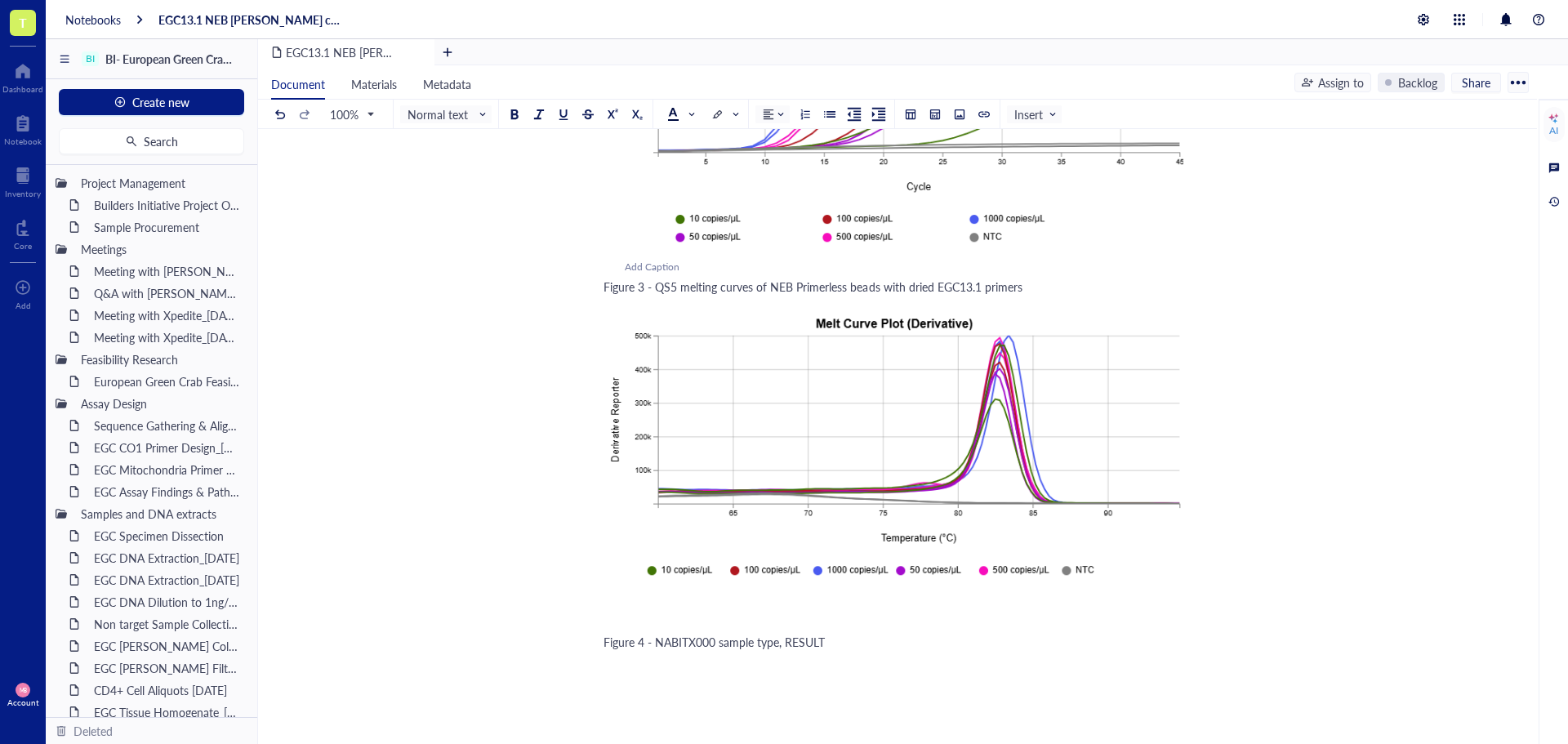
scroll to position [2700, 0]
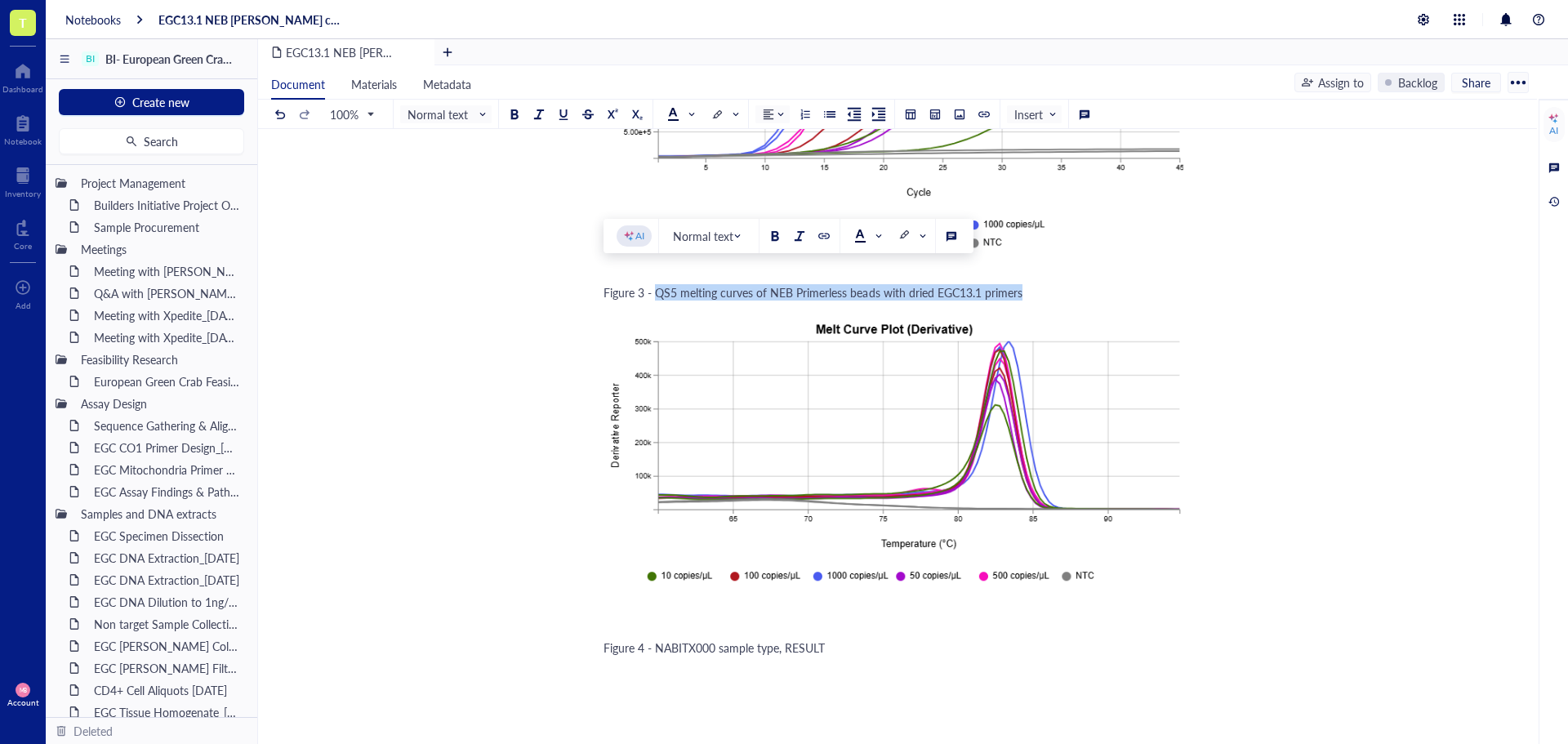
drag, startPoint x: 655, startPoint y: 277, endPoint x: 1019, endPoint y: 276, distance: 364.0
click at [1019, 284] on span "Figure 3 - QS5 melting curves of NEB Primerless beads with dried EGC13.1 primers" at bounding box center [812, 292] width 419 height 16
copy span "QS5 melting curves of NEB Primerless beads with dried EGC13.1 primers"
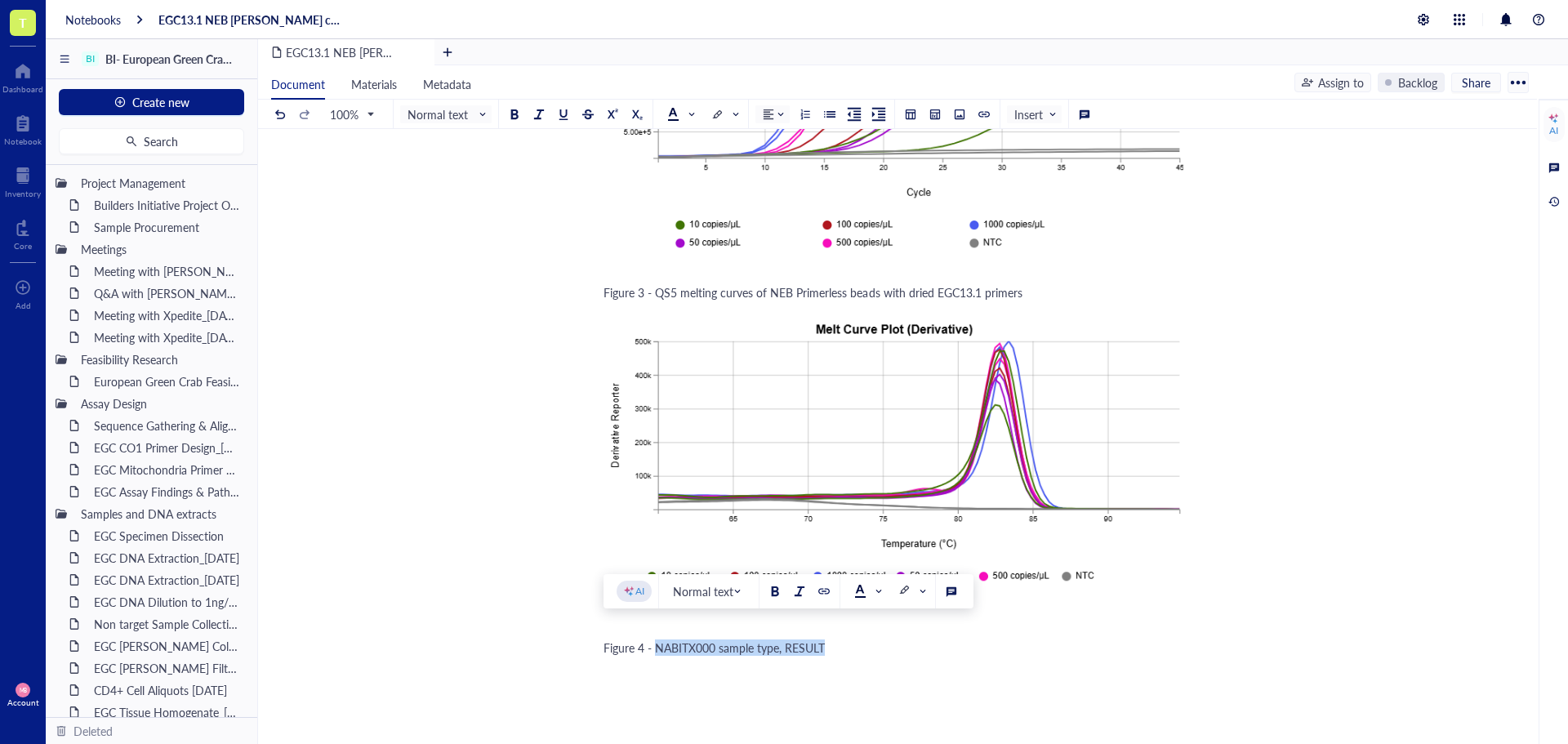
drag, startPoint x: 657, startPoint y: 631, endPoint x: 840, endPoint y: 635, distance: 183.0
click at [840, 639] on div "Figure 4 - NABITX000 sample type, RESULT" at bounding box center [893, 647] width 581 height 16
drag, startPoint x: 931, startPoint y: 636, endPoint x: 908, endPoint y: 635, distance: 23.0
click at [908, 639] on span "Figure 4 - QS5 melting curves of NEB Primerless beads with dried EGC13.1 primers" at bounding box center [812, 647] width 419 height 16
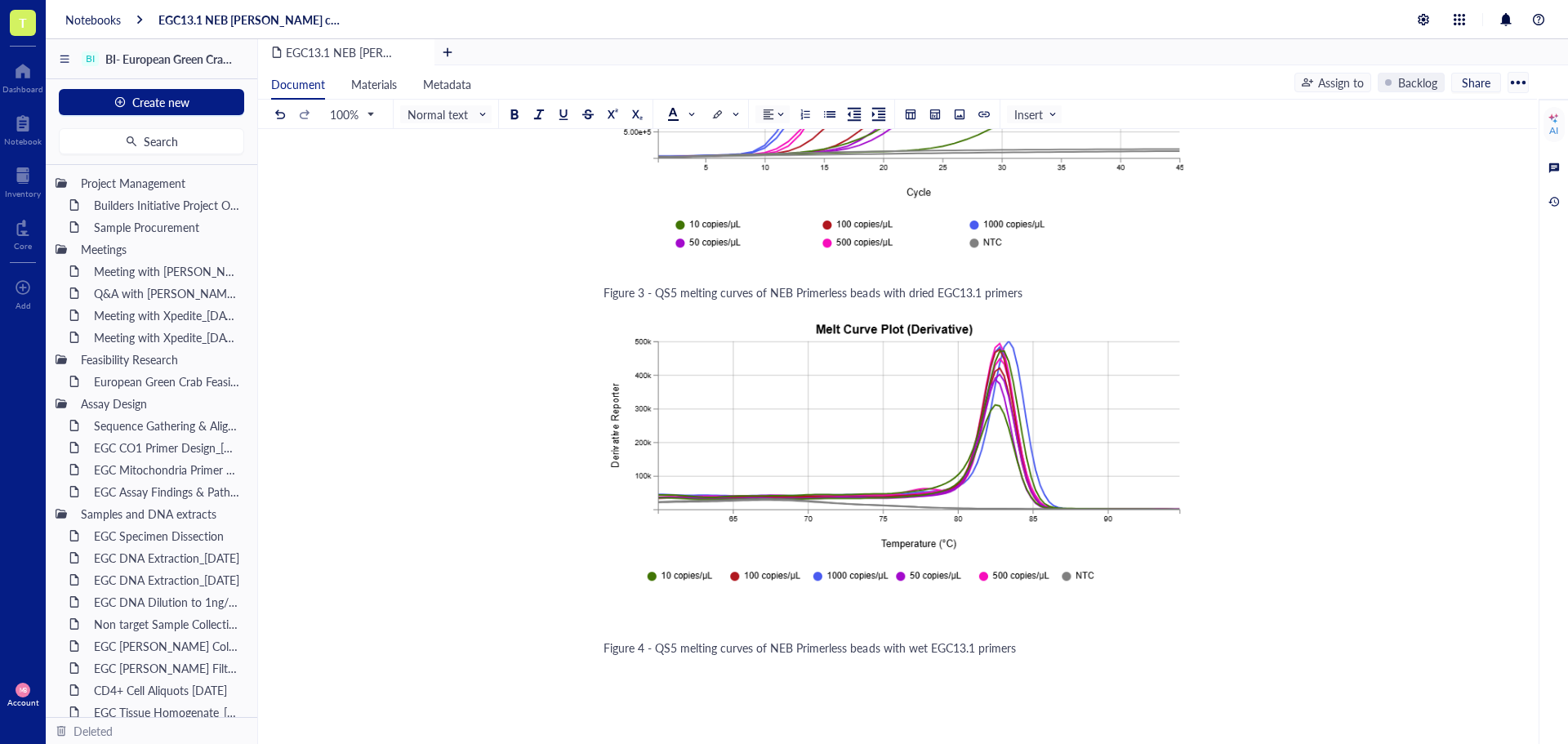
click at [1026, 639] on div "Figure 4 - QS5 melting curves of NEB Primerless beads with wet EGC13.1 primers" at bounding box center [893, 647] width 581 height 16
click at [963, 118] on div at bounding box center [959, 114] width 12 height 12
click at [649, 687] on div "Upload a file" at bounding box center [667, 696] width 63 height 18
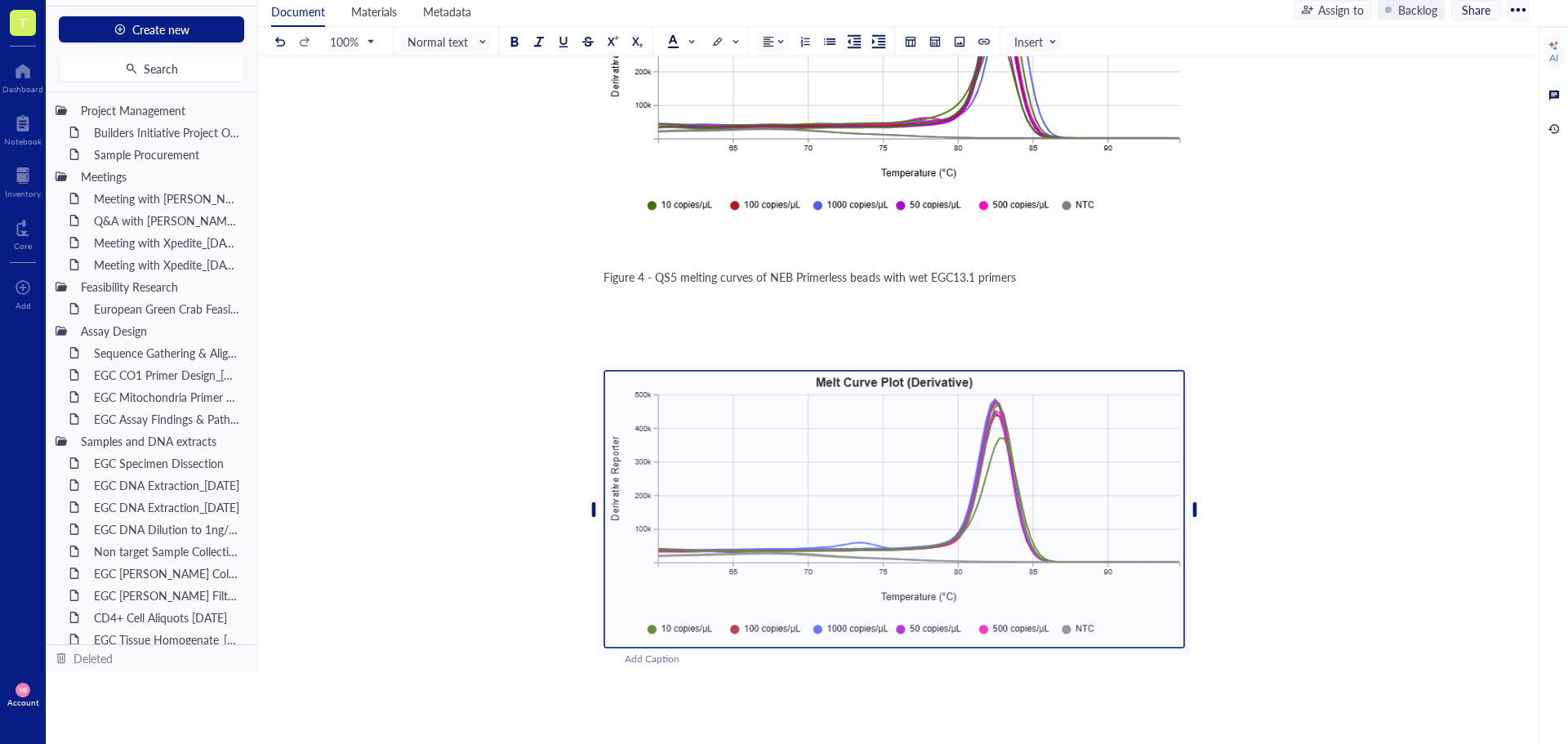
scroll to position [3008, 0]
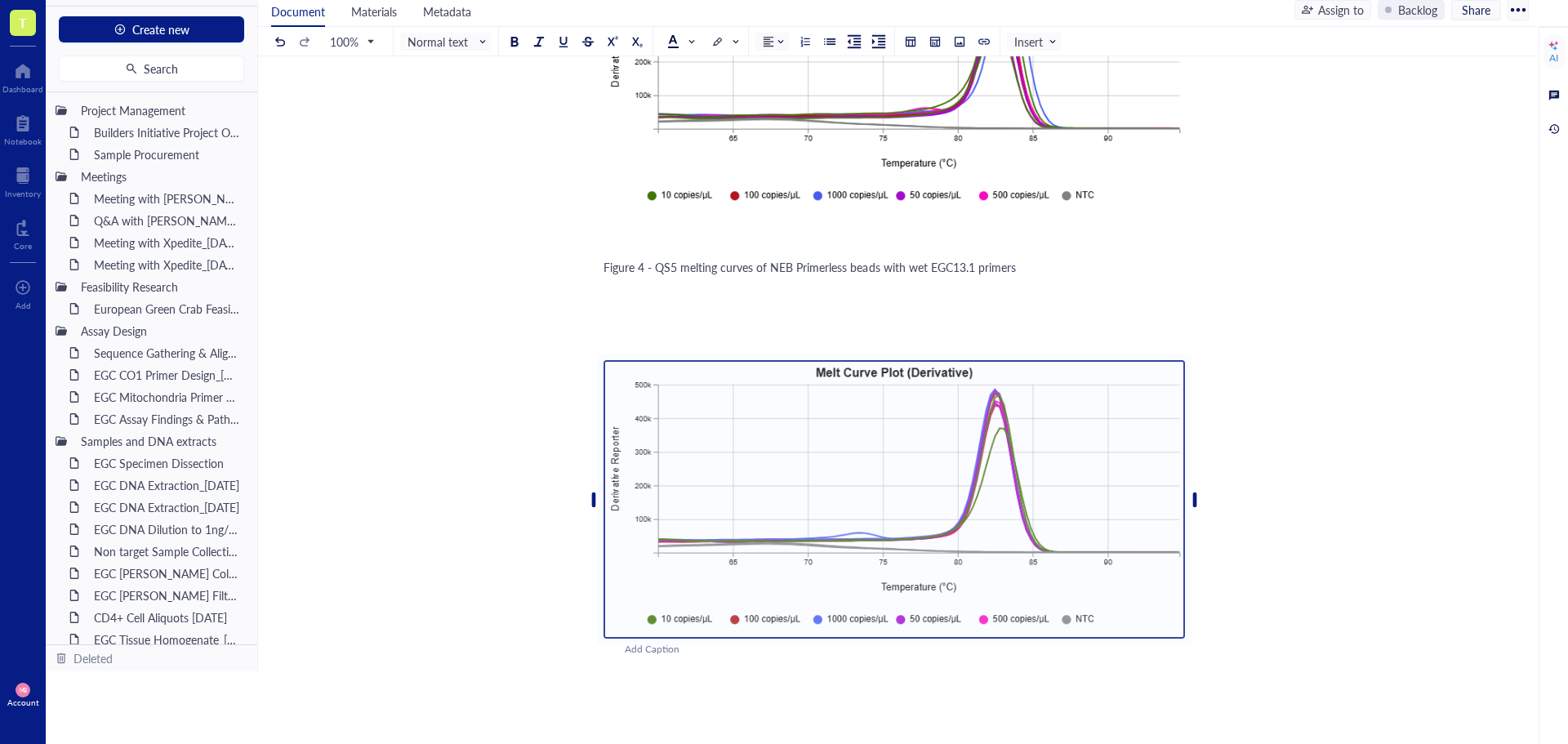
click at [1059, 259] on div "Figure 4 - QS5 melting curves of NEB Primerless beads with wet EGC13.1 primers" at bounding box center [893, 267] width 581 height 16
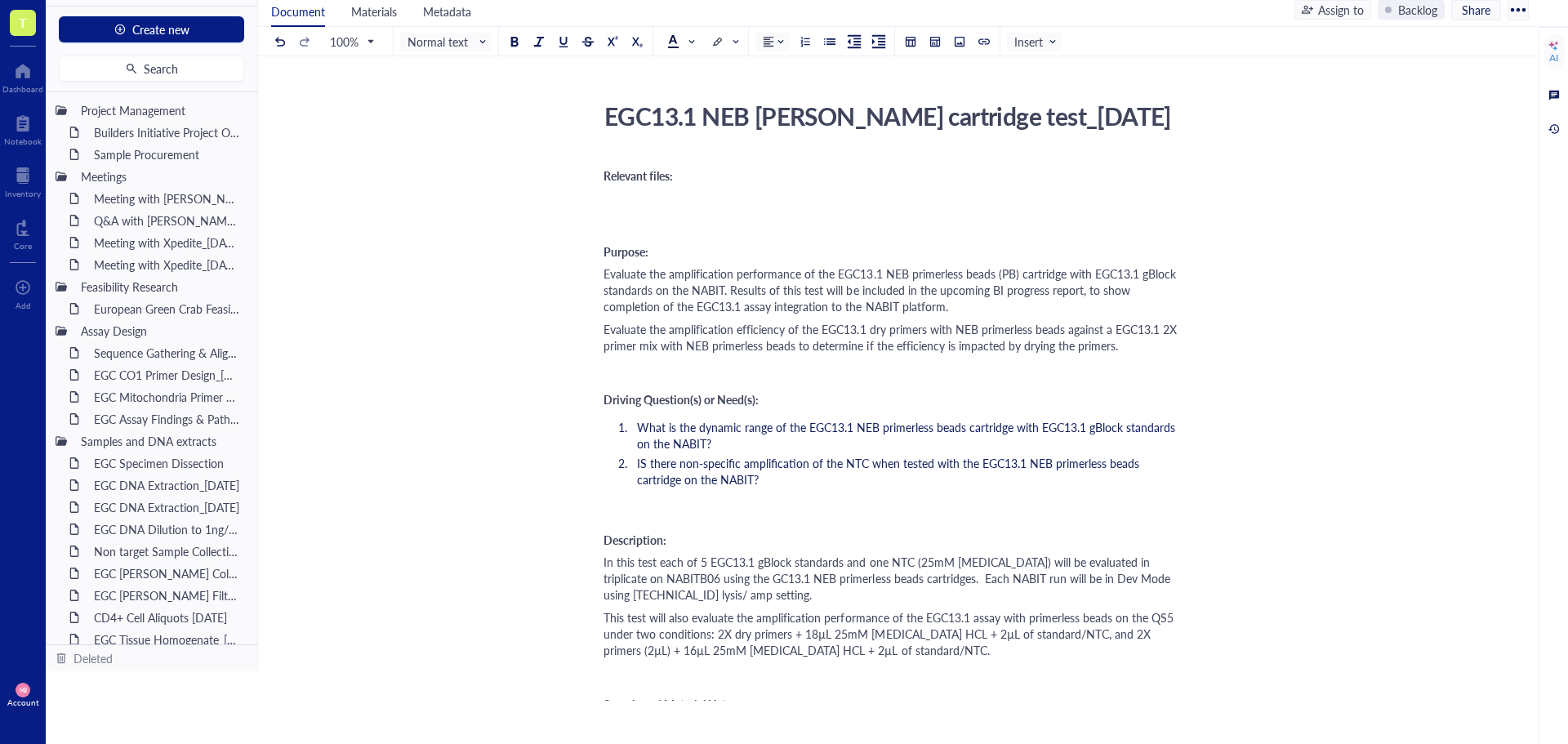
scroll to position [81, 0]
